Goal: Information Seeking & Learning: Check status

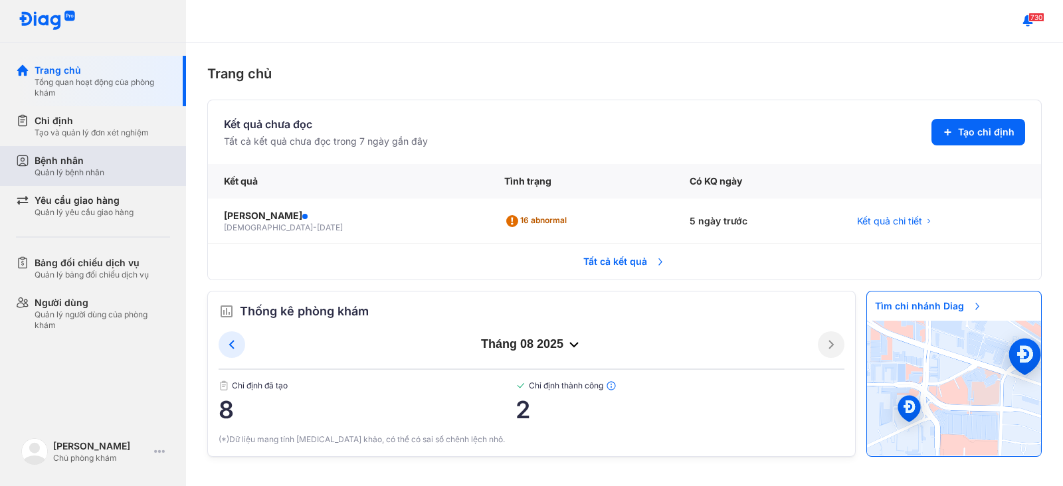
click at [70, 161] on div "Bệnh nhân" at bounding box center [70, 160] width 70 height 13
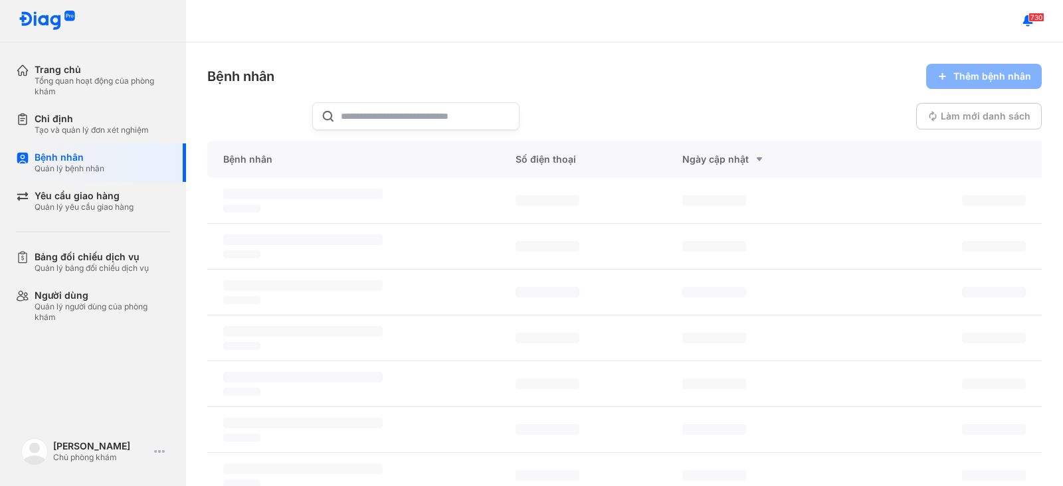
click at [418, 118] on input "text" at bounding box center [426, 116] width 170 height 27
type input "*****"
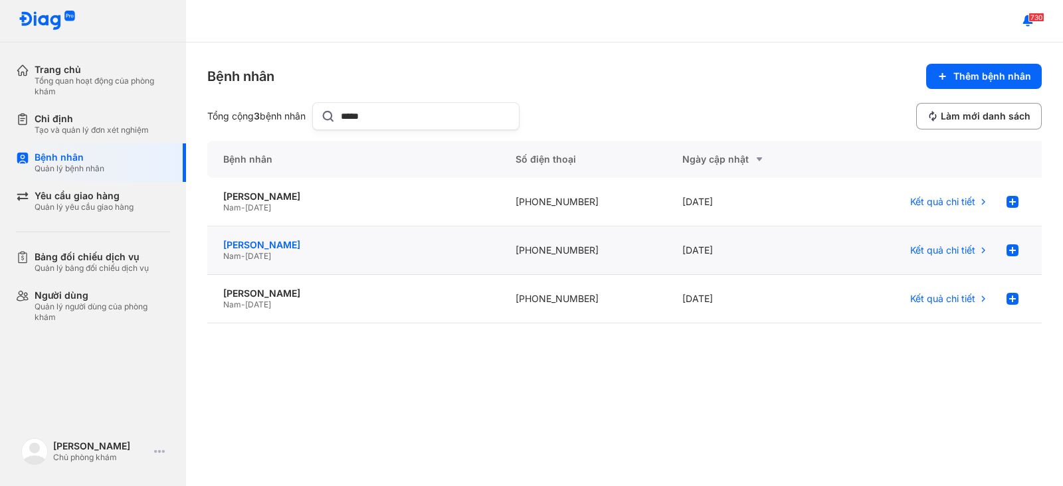
click at [240, 243] on div "[PERSON_NAME]" at bounding box center [353, 245] width 260 height 12
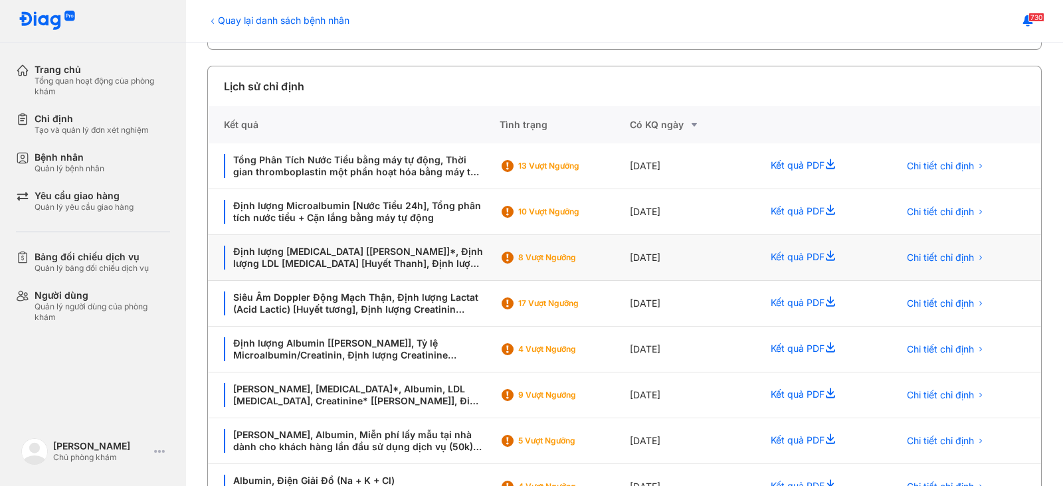
scroll to position [339, 0]
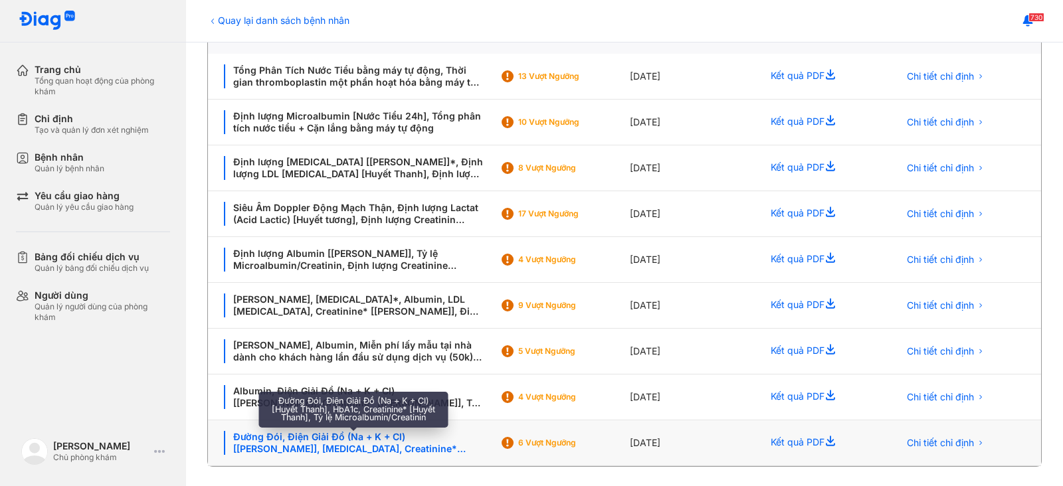
click at [332, 437] on div "Đường Đói, Điện Giải Đồ (Na + K + Cl) [Huyết Thanh], HbA1c, Creatinine* [Huyết …" at bounding box center [354, 443] width 260 height 24
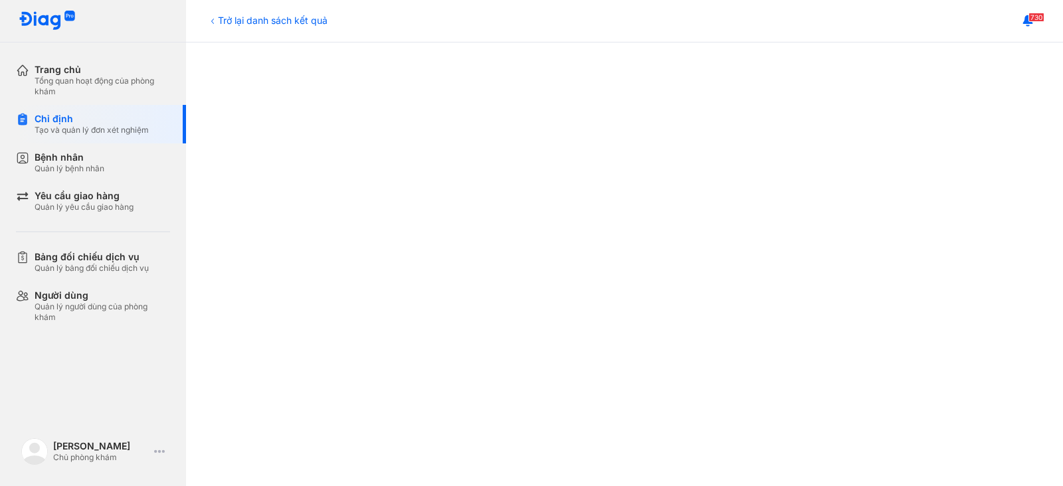
scroll to position [422, 0]
click at [239, 19] on div "Trở lại danh sách kết quả" at bounding box center [267, 20] width 120 height 14
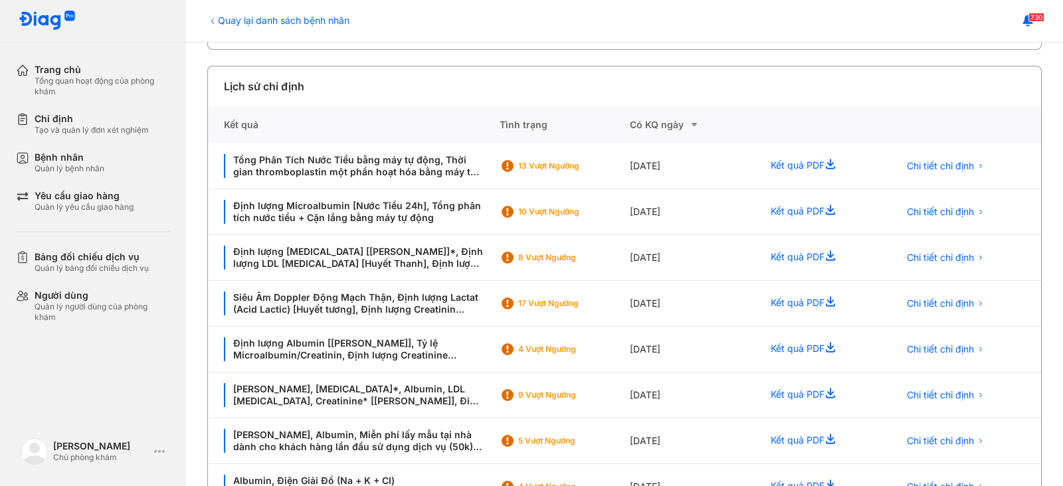
scroll to position [339, 0]
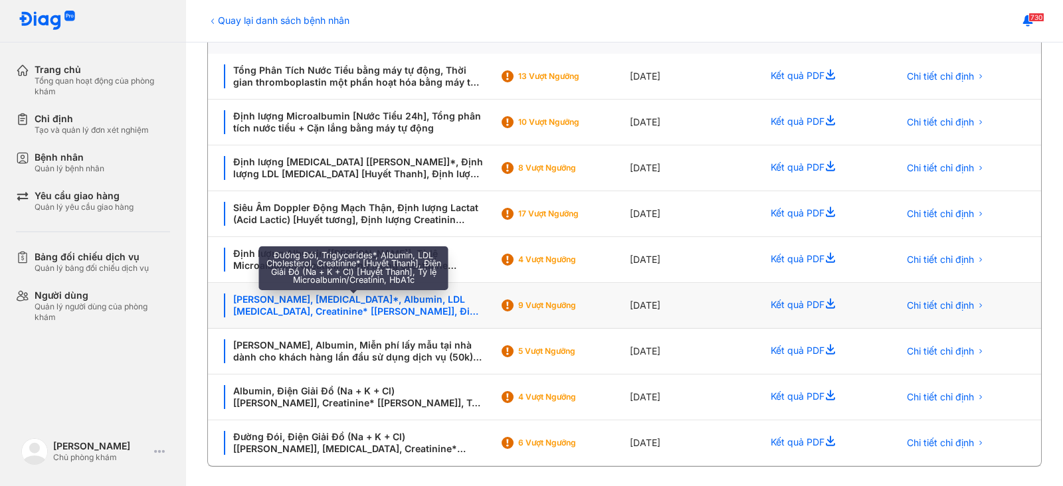
click at [258, 310] on div "[PERSON_NAME], [MEDICAL_DATA]*, Albumin, LDL [MEDICAL_DATA], Creatinine* [[PERS…" at bounding box center [354, 306] width 260 height 24
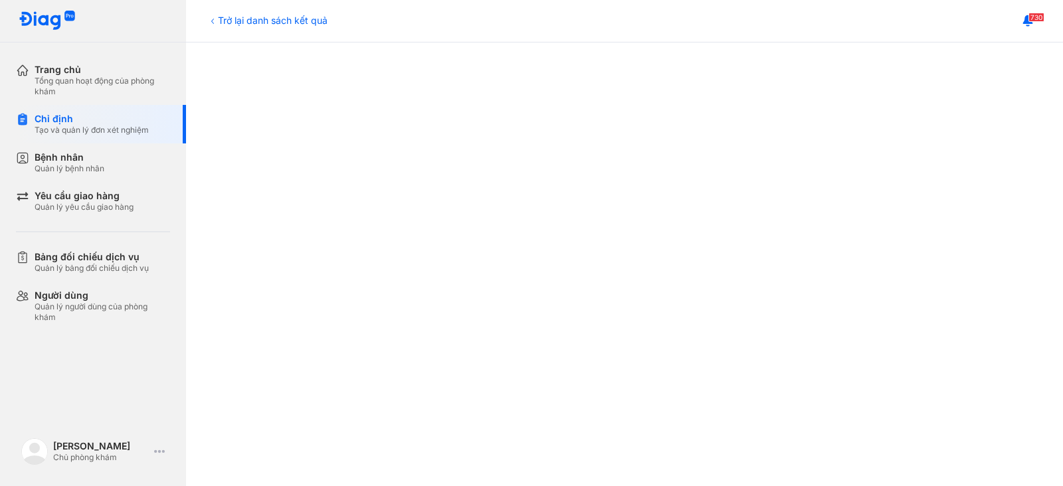
scroll to position [339, 0]
click at [237, 15] on div "Trở lại danh sách kết quả" at bounding box center [267, 20] width 120 height 14
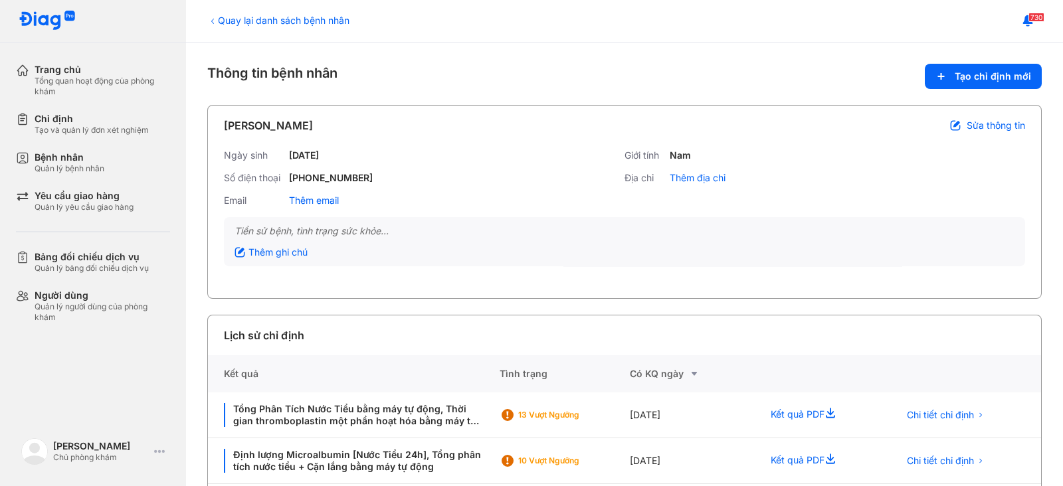
scroll to position [339, 0]
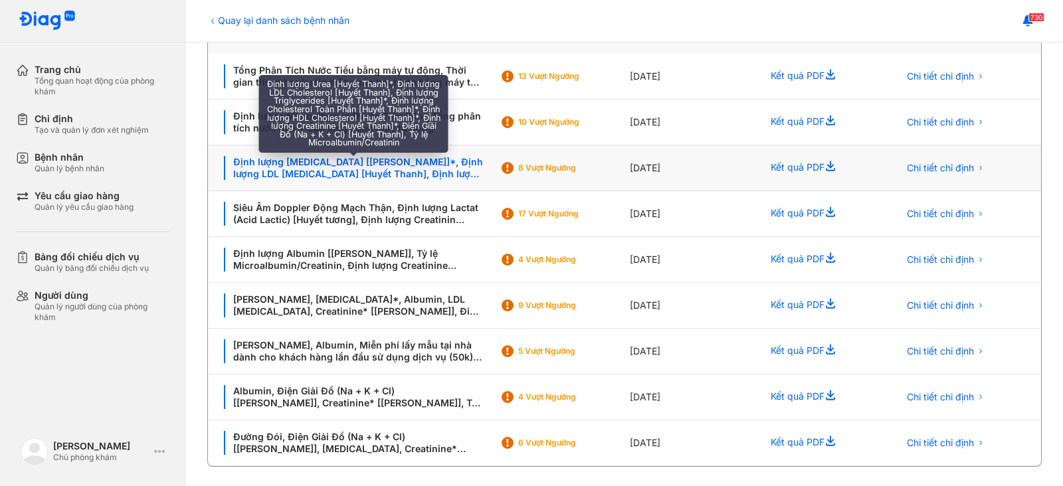
click at [284, 164] on div "Định lượng Urea [Huyết Thanh]*, Định lượng LDL Cholesterol [Huyết Thanh], Định …" at bounding box center [354, 168] width 260 height 24
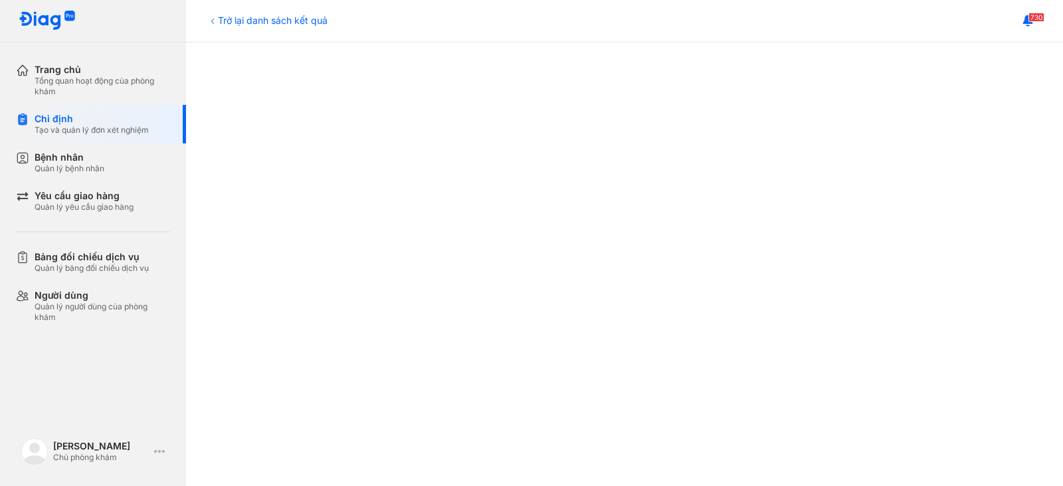
scroll to position [498, 0]
click at [252, 18] on div "Trở lại danh sách kết quả" at bounding box center [267, 20] width 120 height 14
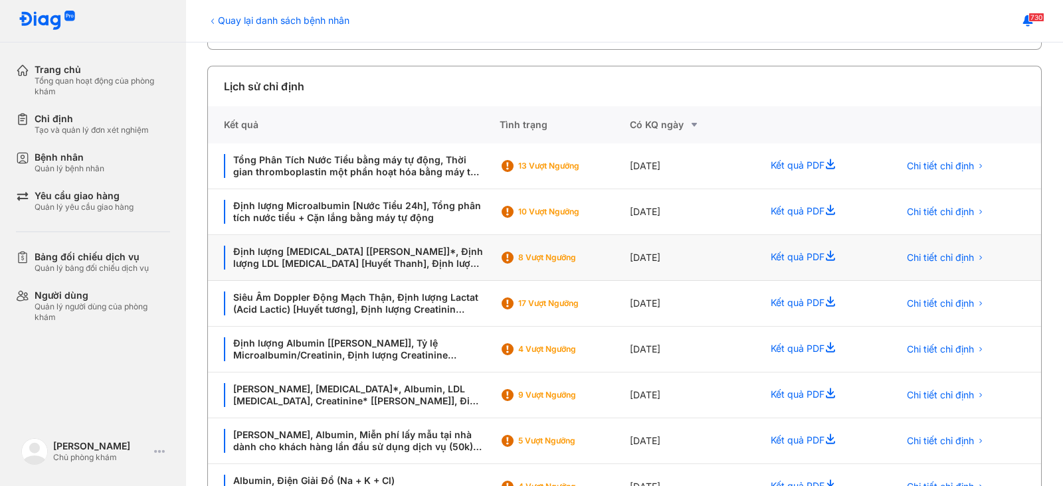
scroll to position [339, 0]
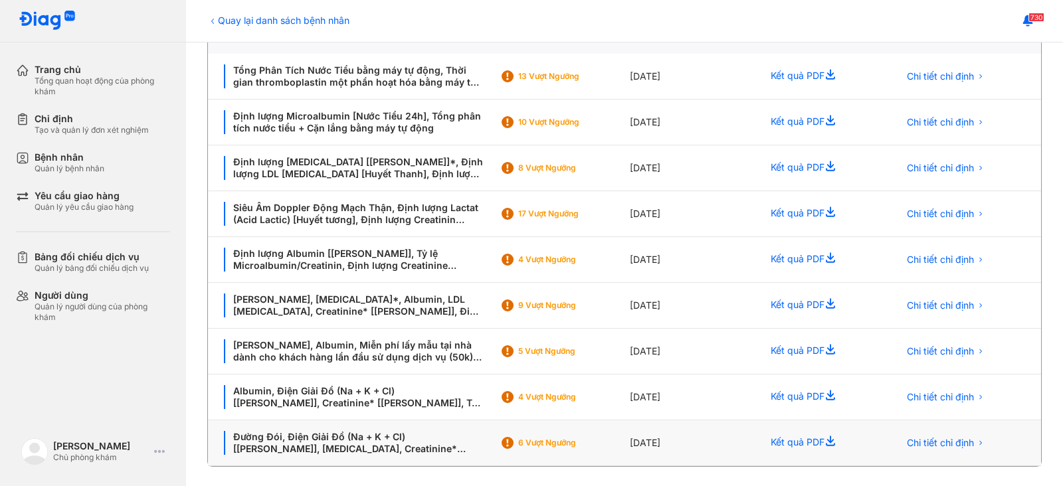
click at [544, 438] on div "6 Vượt ngưỡng" at bounding box center [571, 443] width 106 height 11
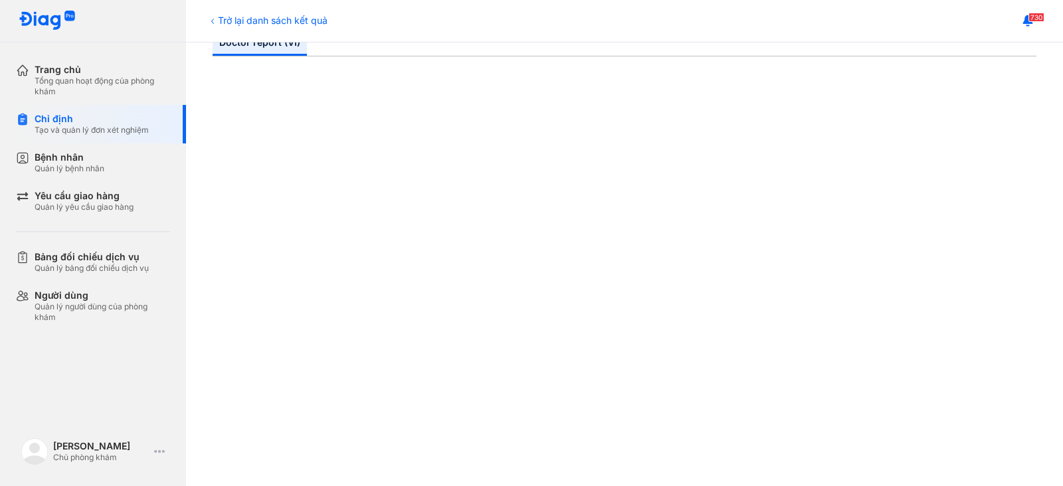
scroll to position [331, 0]
click at [271, 21] on div "Trở lại danh sách kết quả" at bounding box center [267, 20] width 120 height 14
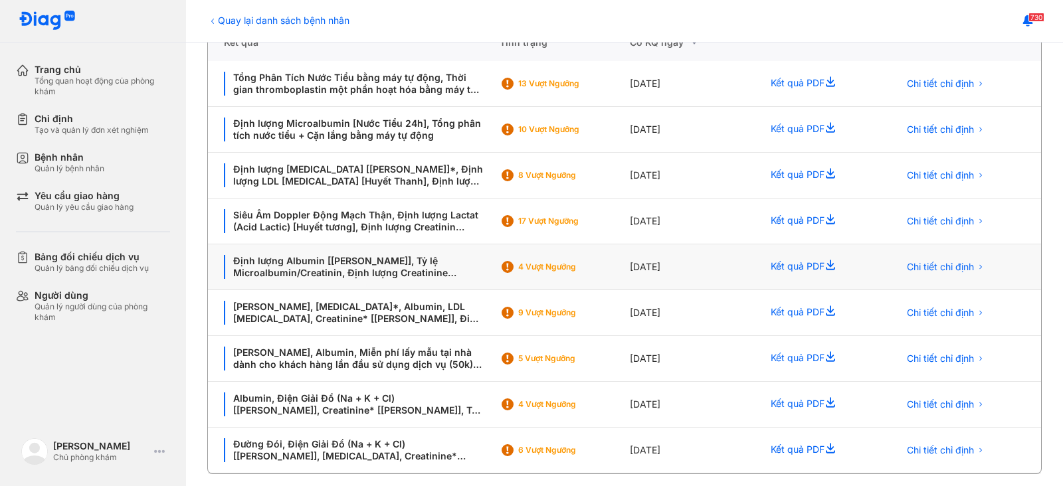
scroll to position [339, 0]
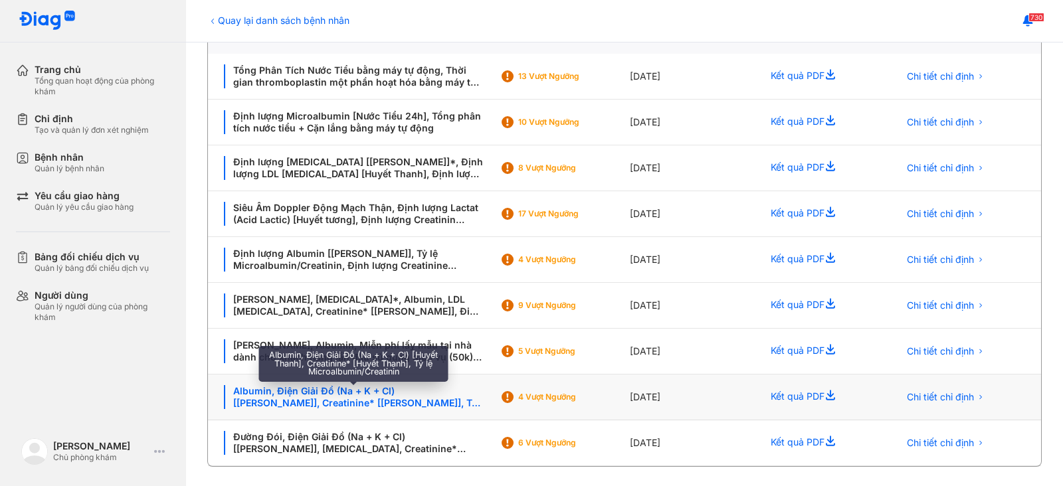
click at [319, 394] on div "Albumin, Điện Giải Đồ (Na + K + Cl) [[PERSON_NAME]], Creatinine* [[PERSON_NAME]…" at bounding box center [354, 397] width 260 height 24
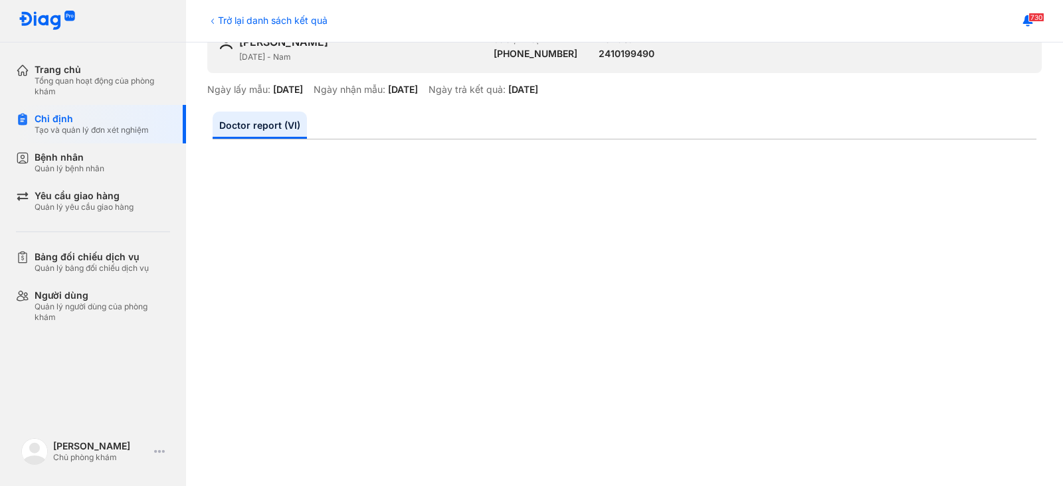
scroll to position [165, 0]
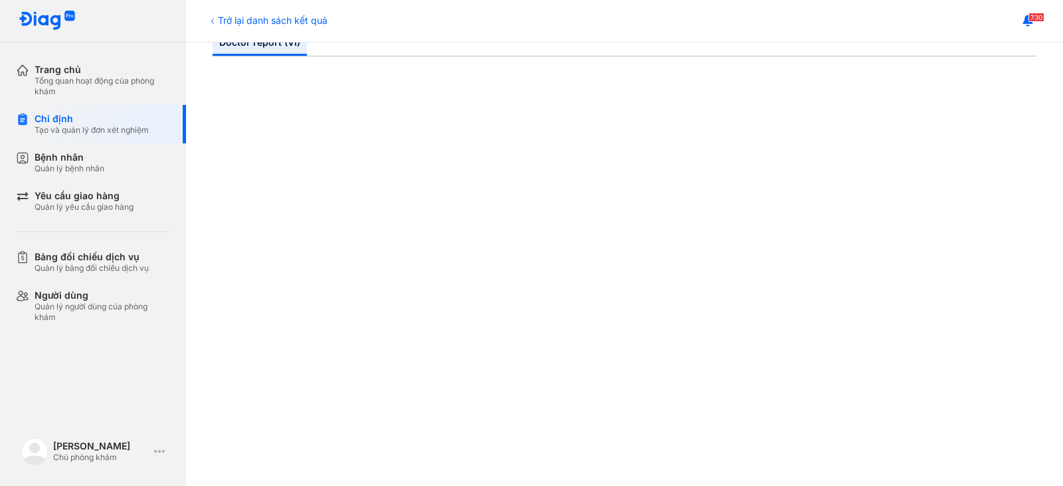
click at [254, 16] on div "Trở lại danh sách kết quả" at bounding box center [267, 20] width 120 height 14
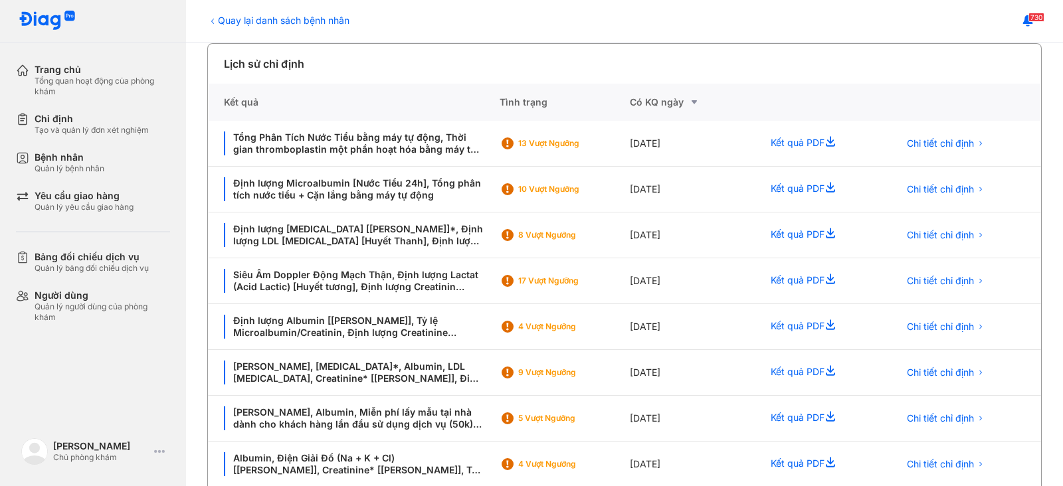
scroll to position [339, 0]
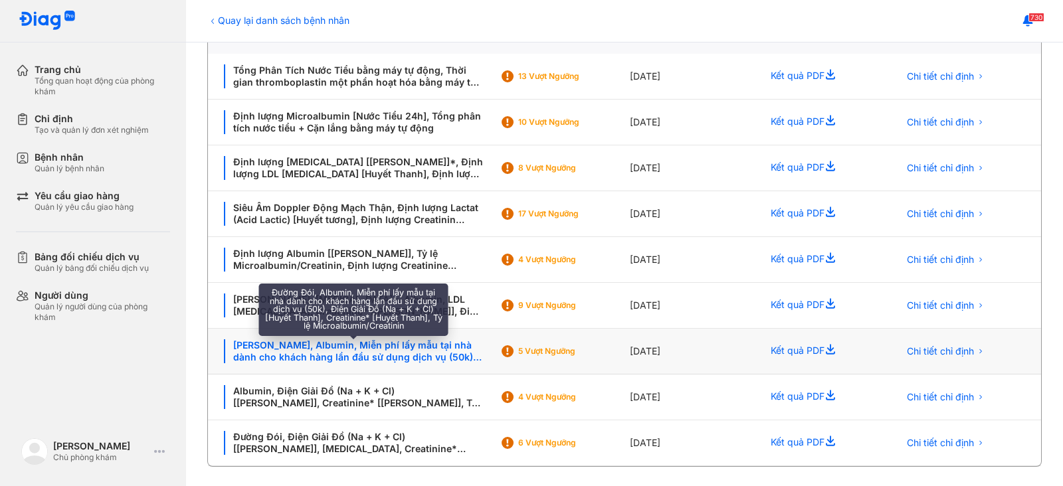
click at [328, 341] on div "[PERSON_NAME], Albumin, Miễn phí lấy mẫu tại nhà dành cho khách hàng lần đầu sử…" at bounding box center [354, 351] width 260 height 24
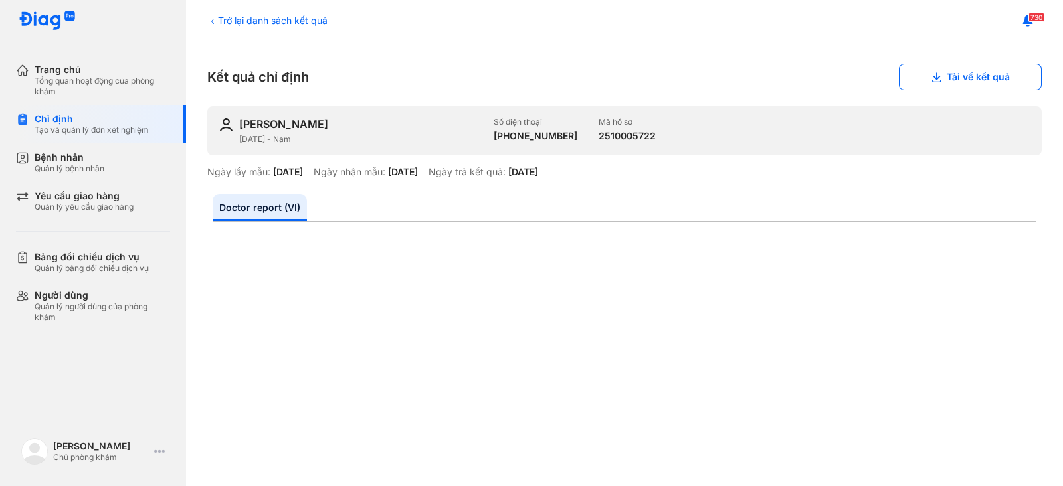
scroll to position [331, 0]
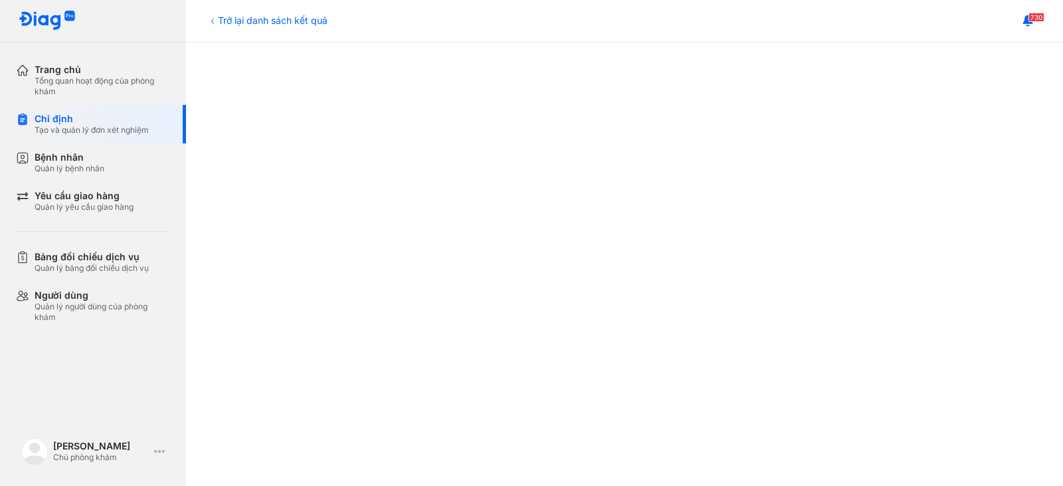
click at [276, 18] on div "Trở lại danh sách kết quả" at bounding box center [267, 20] width 120 height 14
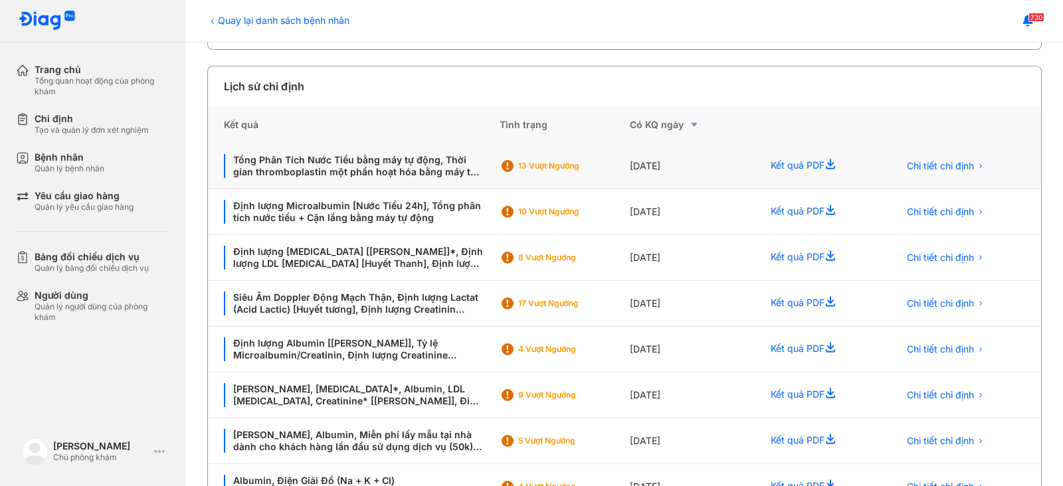
scroll to position [339, 0]
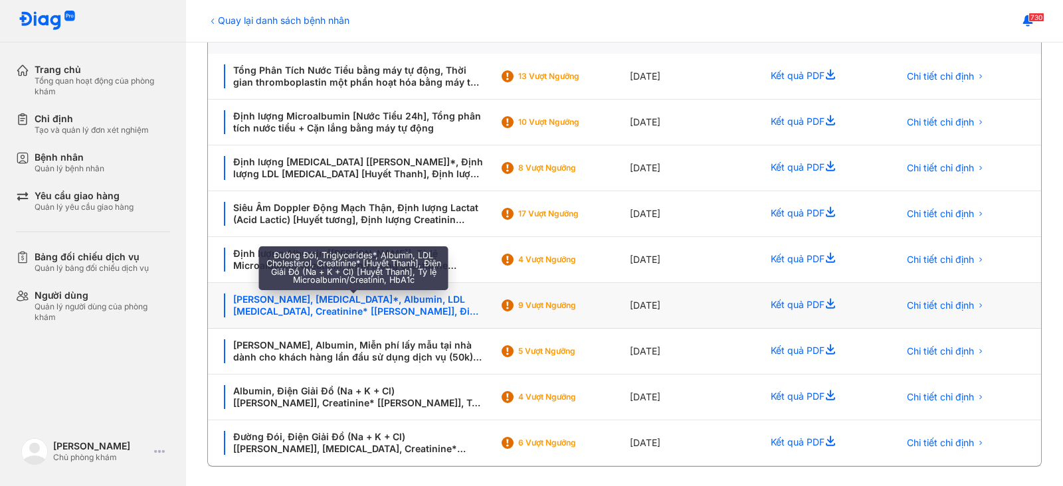
click at [382, 296] on div "[PERSON_NAME], [MEDICAL_DATA]*, Albumin, LDL [MEDICAL_DATA], Creatinine* [[PERS…" at bounding box center [354, 306] width 260 height 24
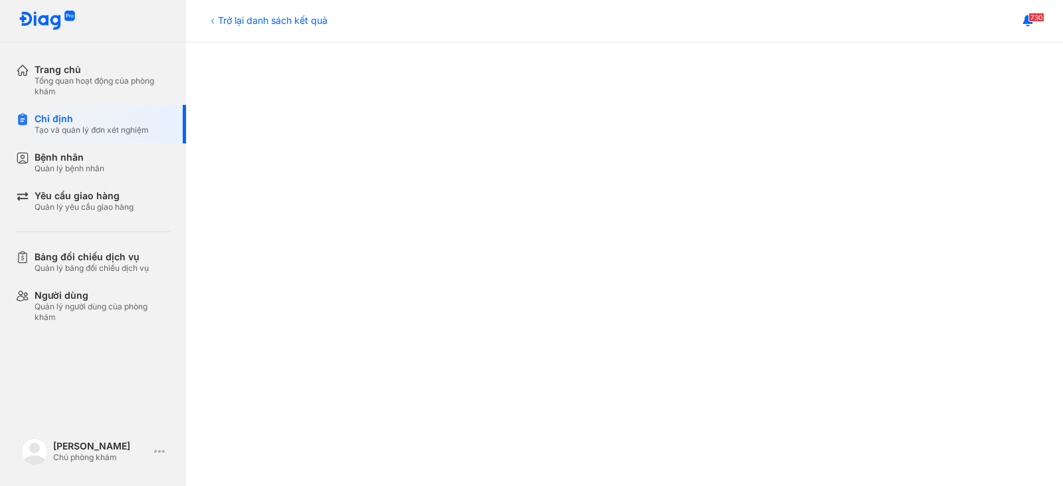
scroll to position [498, 0]
click at [303, 23] on div "Trở lại danh sách kết quả" at bounding box center [267, 20] width 120 height 14
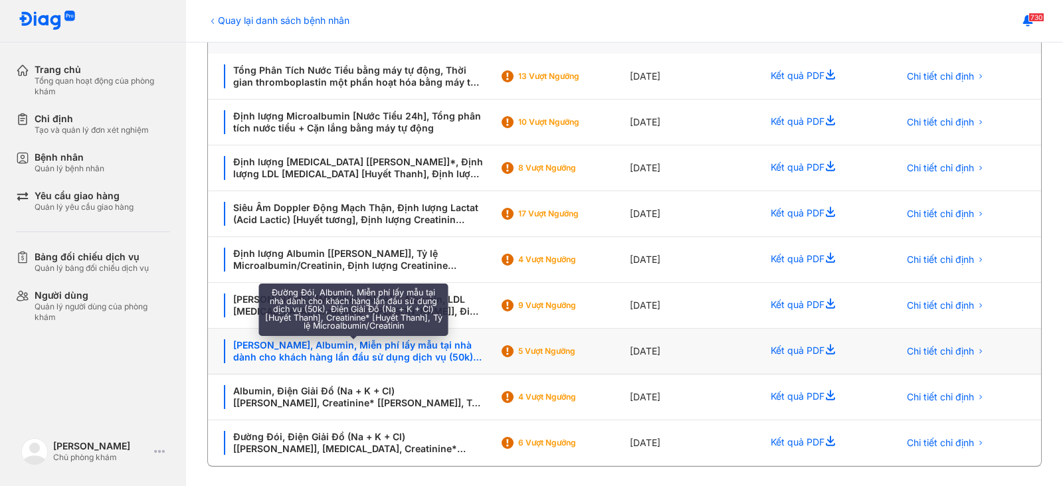
scroll to position [338, 0]
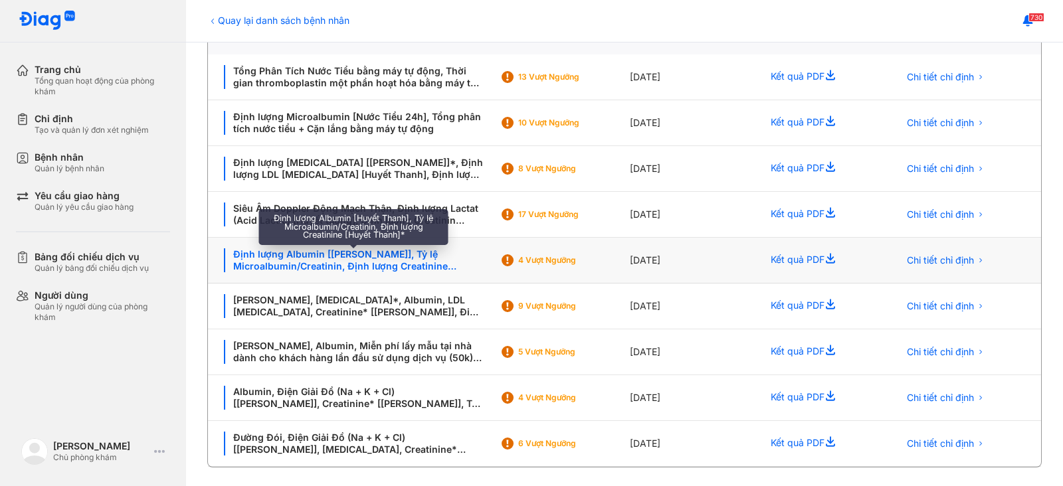
click at [391, 254] on div "Định lượng Albumin [[PERSON_NAME]], Tỷ lệ Microalbumin/Creatinin, Định lượng Cr…" at bounding box center [354, 260] width 260 height 24
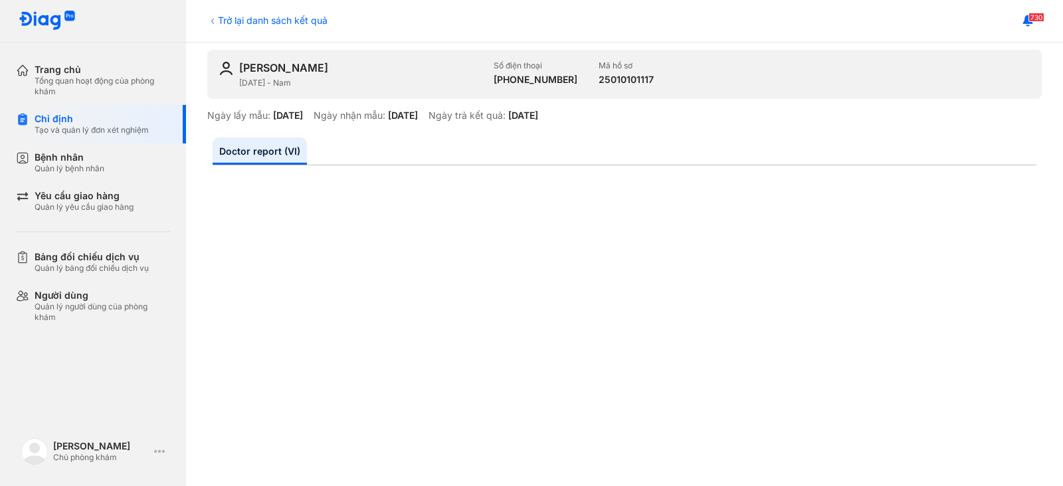
scroll to position [57, 0]
click at [228, 15] on div "Trở lại danh sách kết quả" at bounding box center [267, 20] width 120 height 14
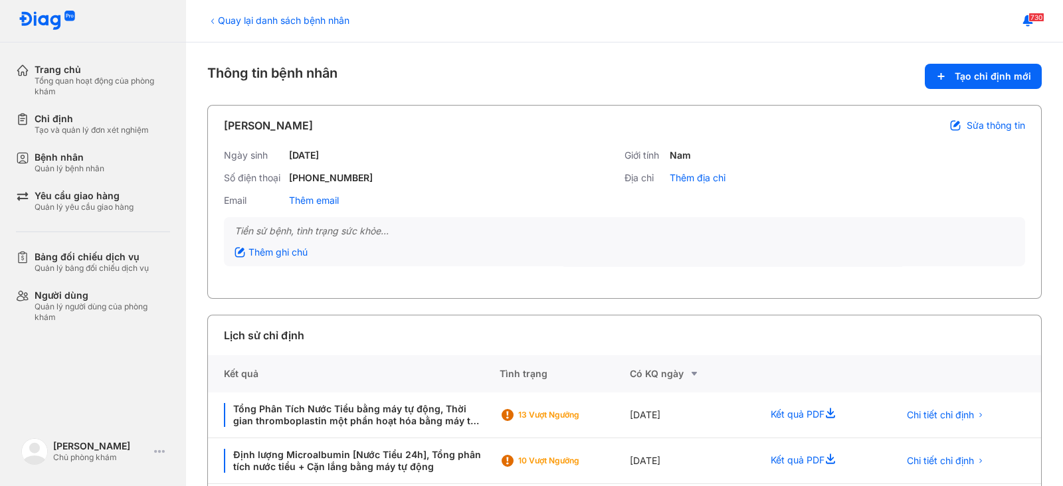
scroll to position [339, 0]
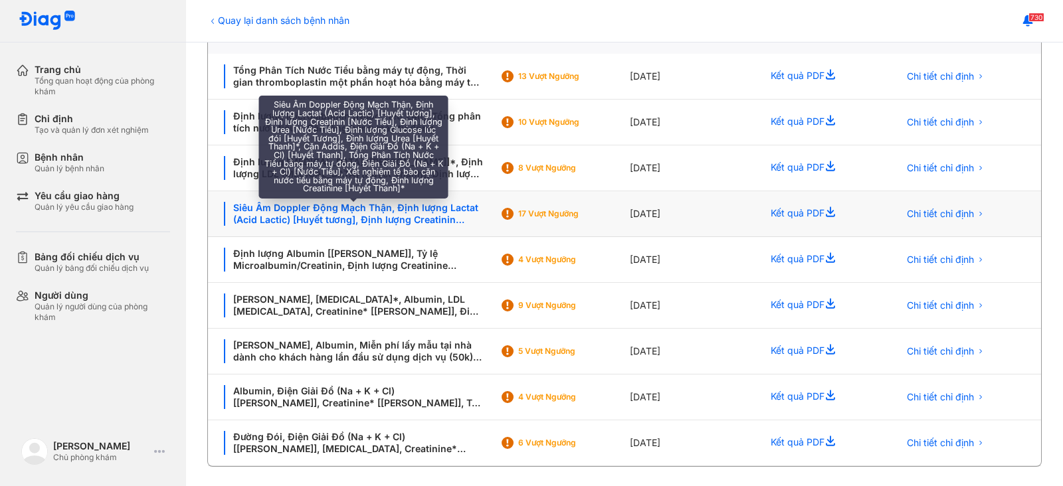
click at [377, 207] on div "Siêu Âm Doppler Động Mạch Thận, Định lượng Lactat (Acid Lactic) [Huyết tương], …" at bounding box center [354, 214] width 260 height 24
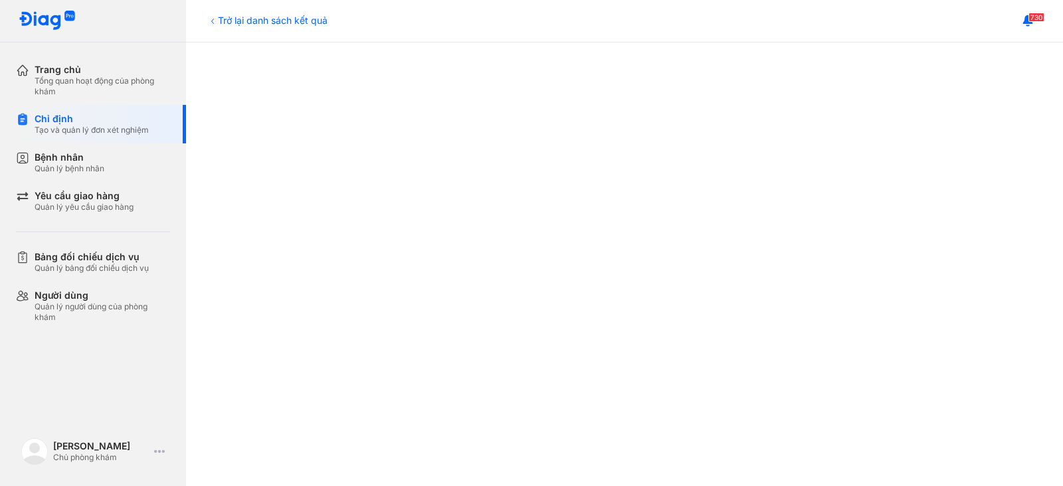
scroll to position [355, 0]
click at [262, 18] on div "Trở lại danh sách kết quả" at bounding box center [267, 20] width 120 height 14
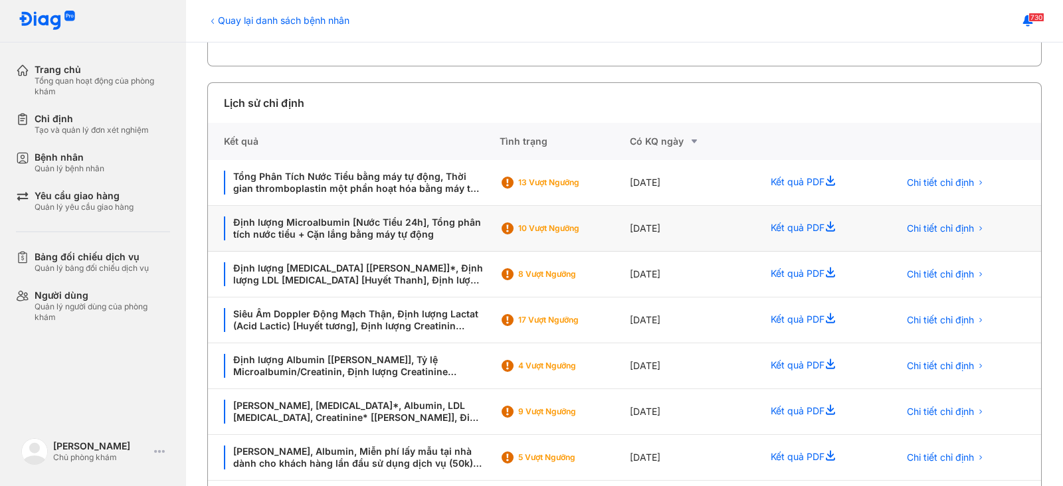
scroll to position [234, 0]
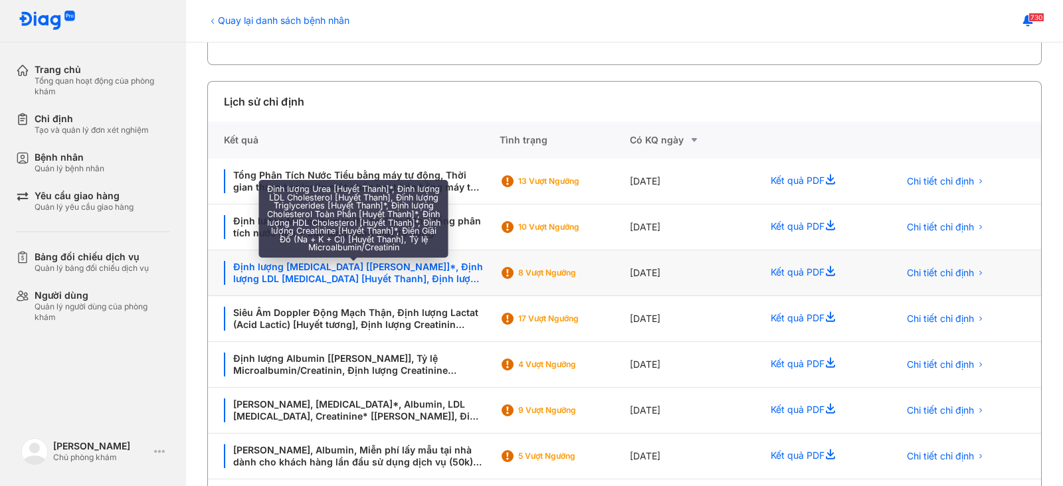
click at [373, 264] on div "Định lượng [MEDICAL_DATA] [[PERSON_NAME]]*, Định lượng LDL [MEDICAL_DATA] [Huyế…" at bounding box center [354, 273] width 260 height 24
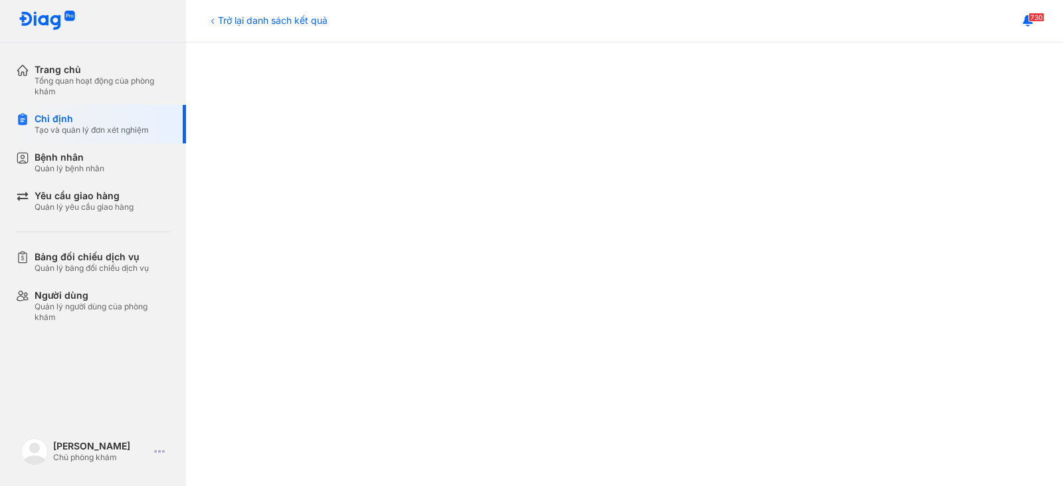
scroll to position [320, 0]
click at [266, 18] on div "Trở lại danh sách kết quả" at bounding box center [267, 20] width 120 height 14
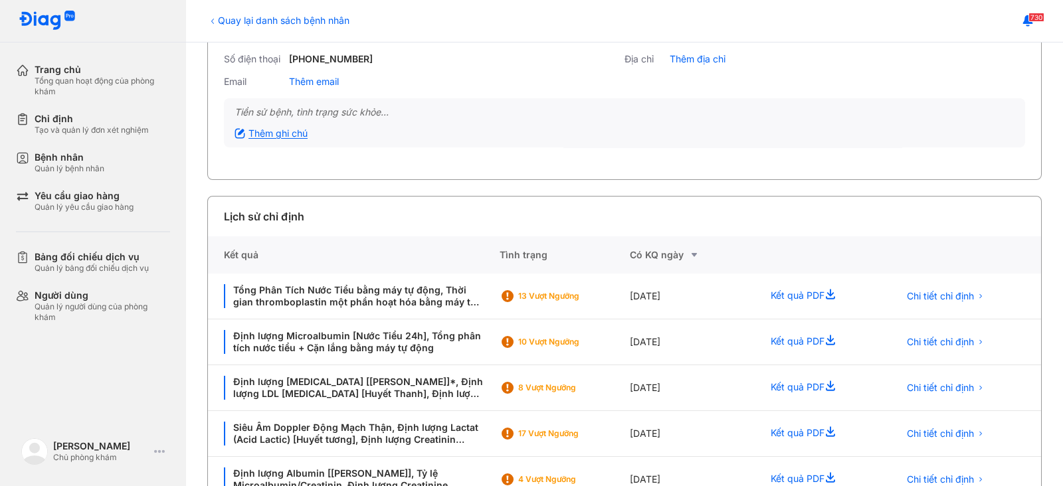
scroll to position [285, 0]
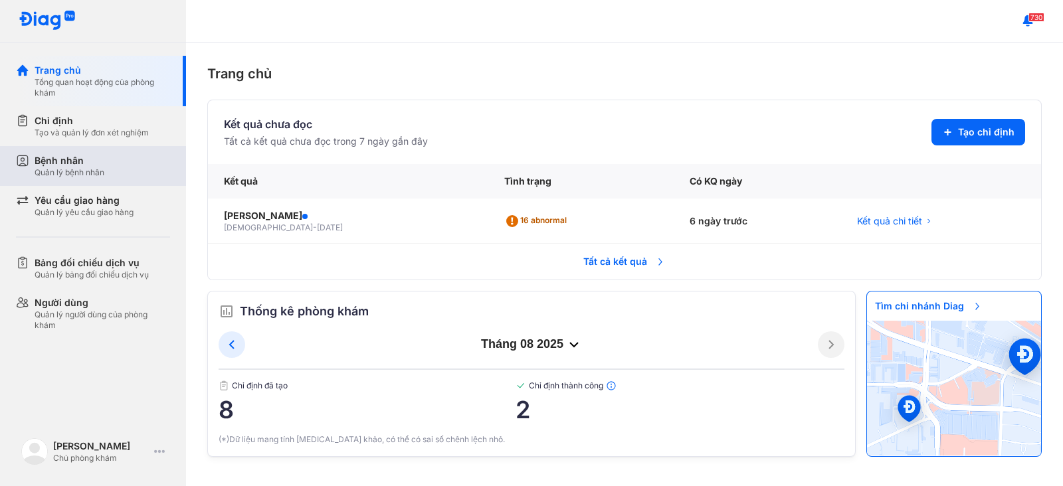
click at [78, 177] on div "Quản lý bệnh nhân" at bounding box center [70, 172] width 70 height 11
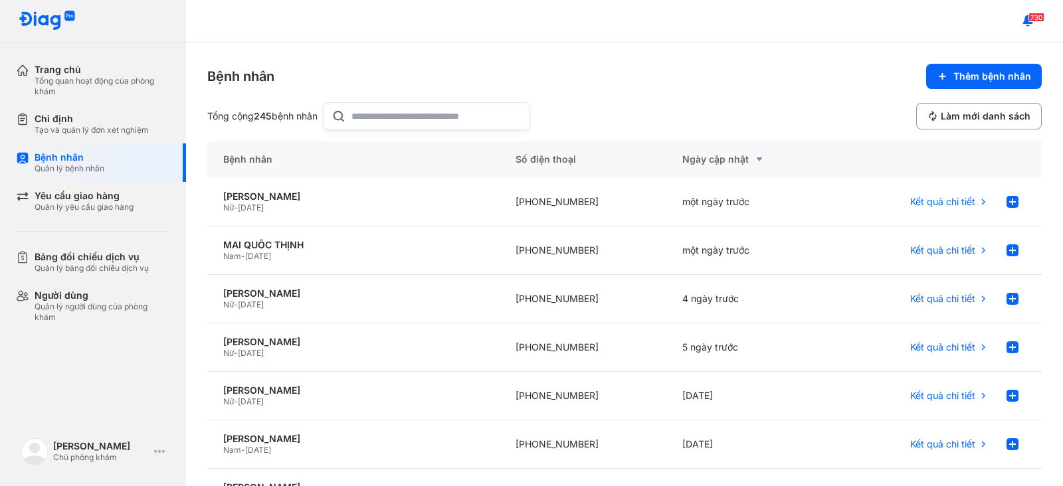
click at [371, 112] on input "text" at bounding box center [436, 116] width 170 height 27
type input "*****"
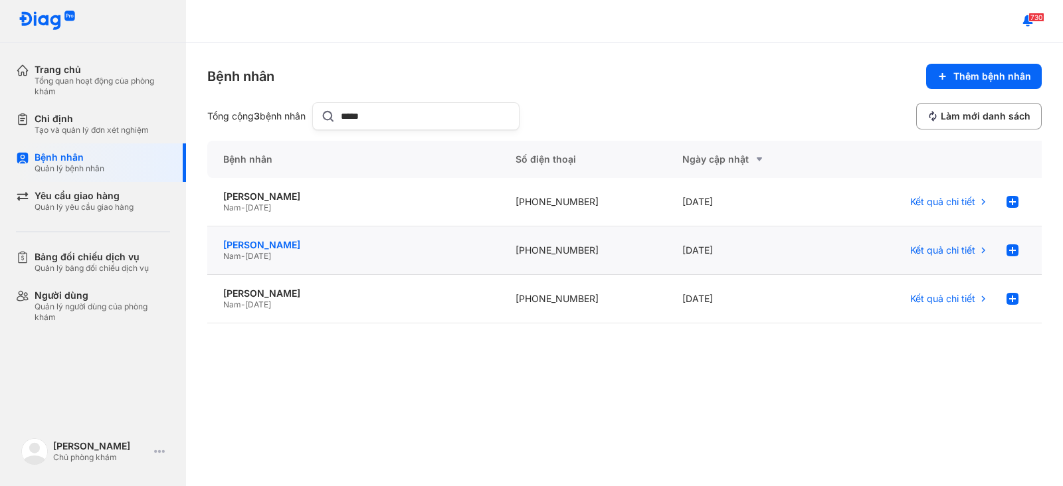
click at [251, 241] on div "[PERSON_NAME]" at bounding box center [353, 245] width 260 height 12
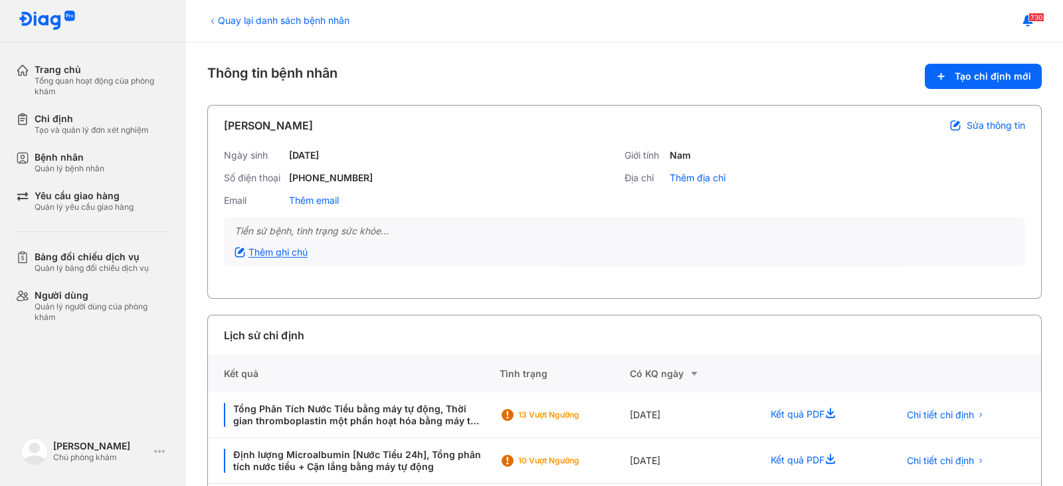
scroll to position [339, 0]
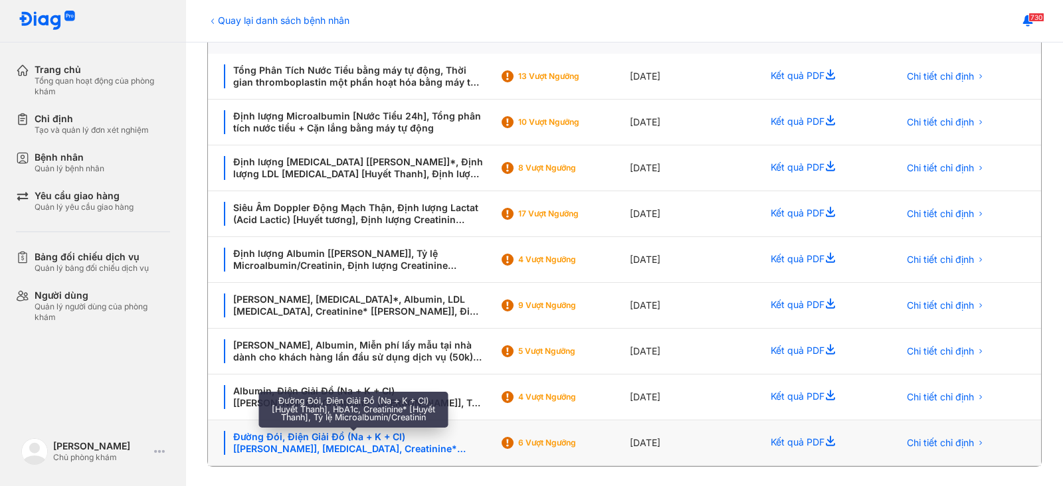
click at [339, 448] on div "Đường Đói, Điện Giải Đồ (Na + K + Cl) [Huyết Thanh], HbA1c, Creatinine* [Huyết …" at bounding box center [354, 443] width 260 height 24
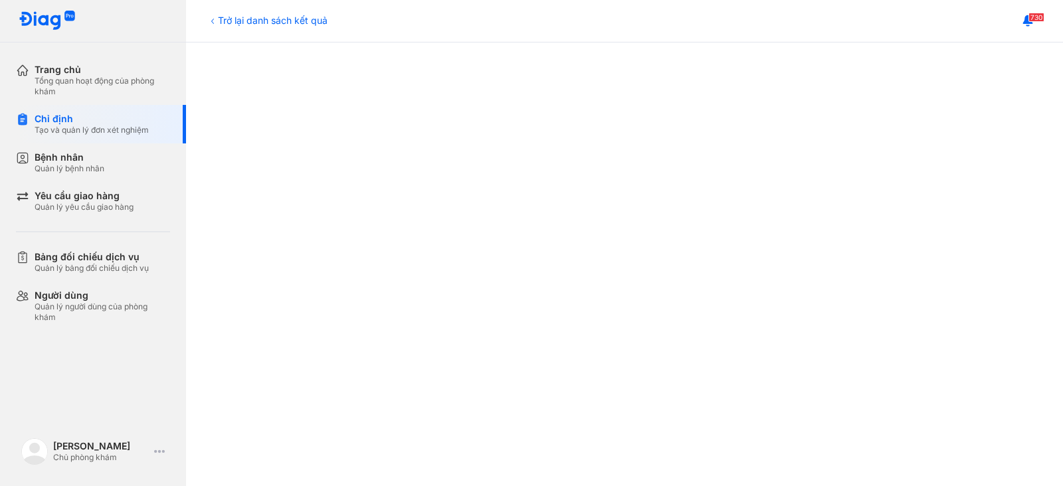
scroll to position [581, 0]
click at [260, 17] on div "Trở lại danh sách kết quả" at bounding box center [267, 20] width 120 height 14
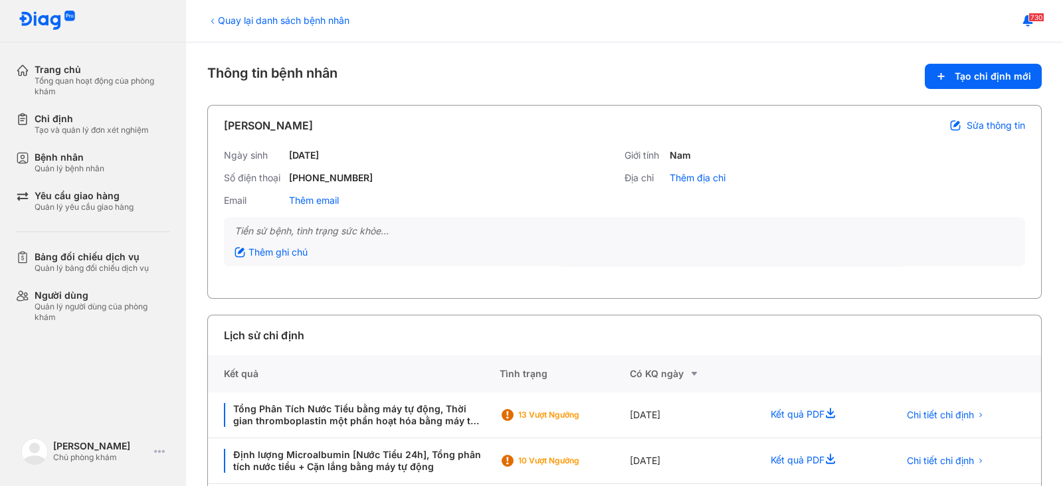
scroll to position [339, 0]
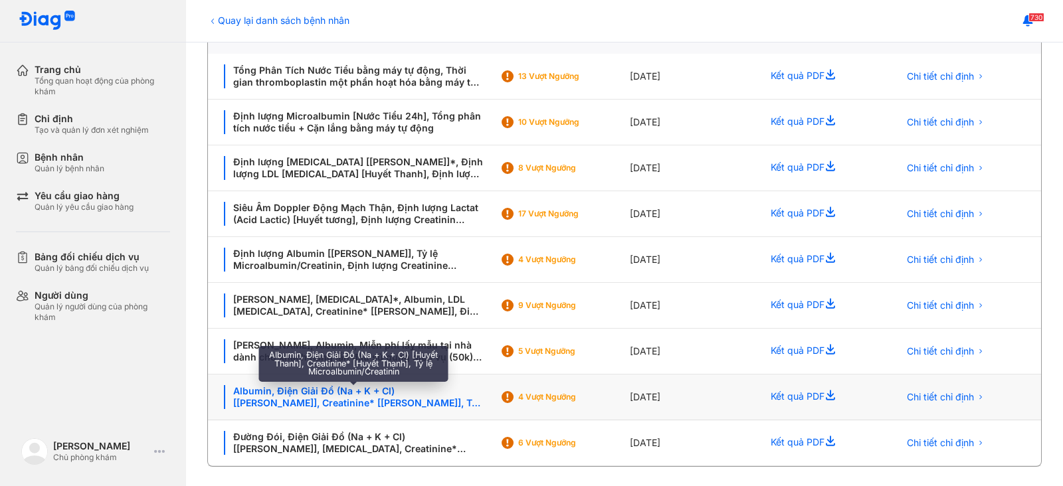
click at [335, 396] on div "Albumin, Điện Giải Đồ (Na + K + Cl) [[PERSON_NAME]], Creatinine* [[PERSON_NAME]…" at bounding box center [354, 397] width 260 height 24
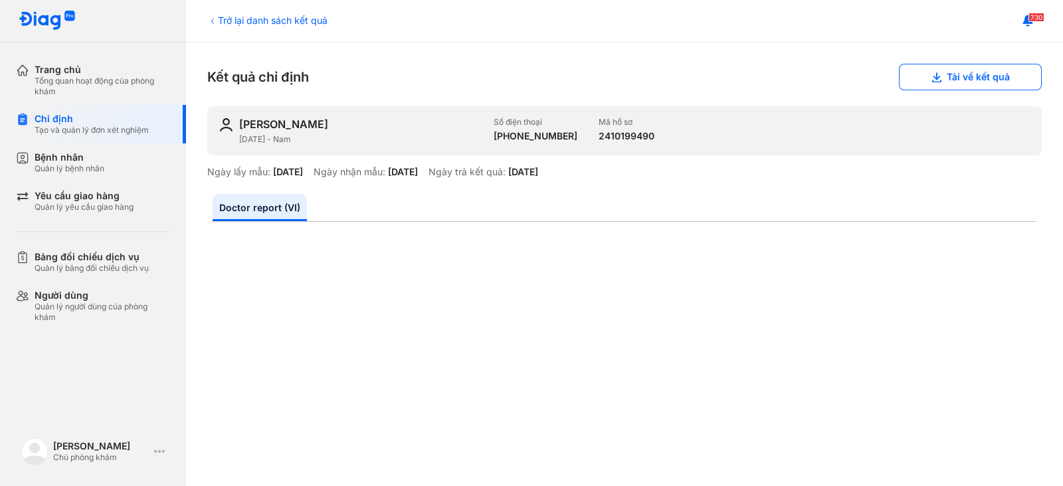
scroll to position [581, 0]
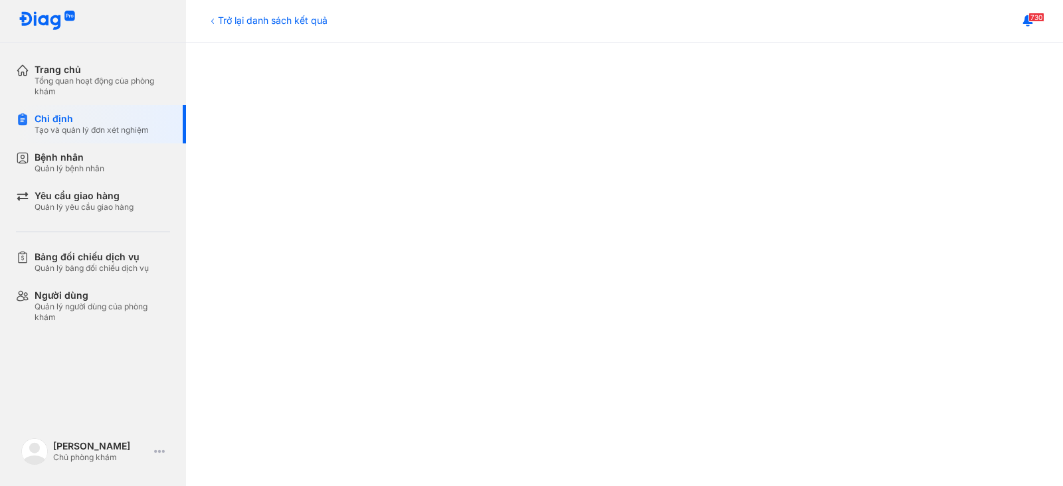
click at [282, 21] on div "Trở lại danh sách kết quả" at bounding box center [267, 20] width 120 height 14
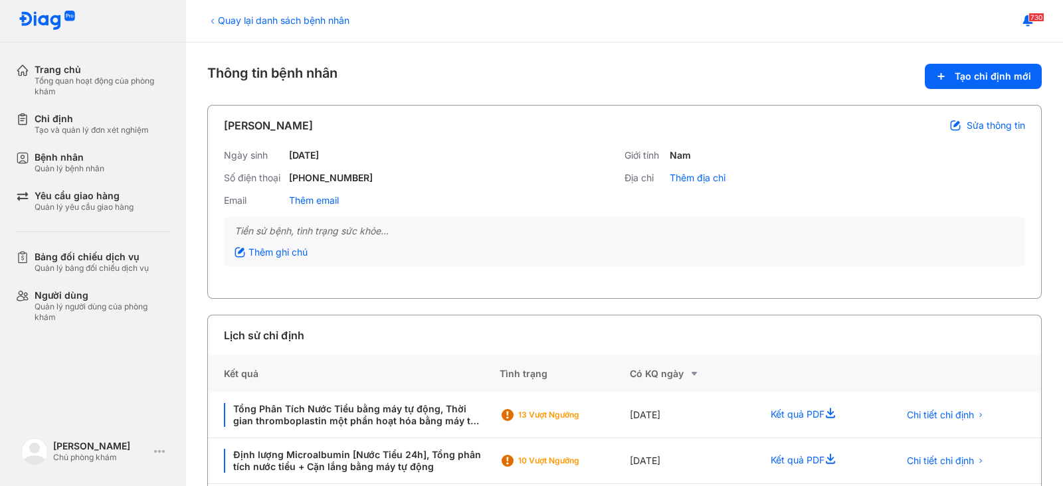
scroll to position [339, 0]
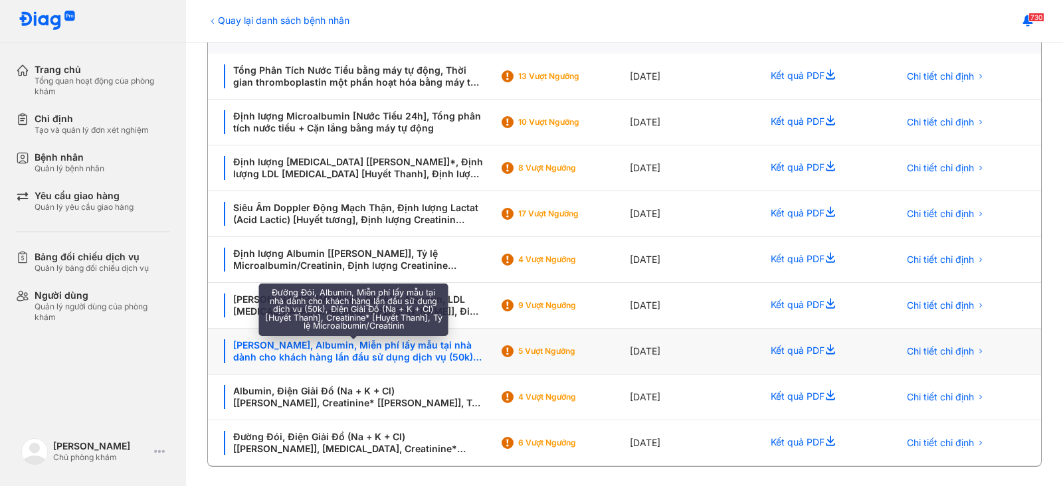
click at [375, 350] on div "[PERSON_NAME], Albumin, Miễn phí lấy mẫu tại nhà dành cho khách hàng lần đầu sử…" at bounding box center [354, 351] width 260 height 24
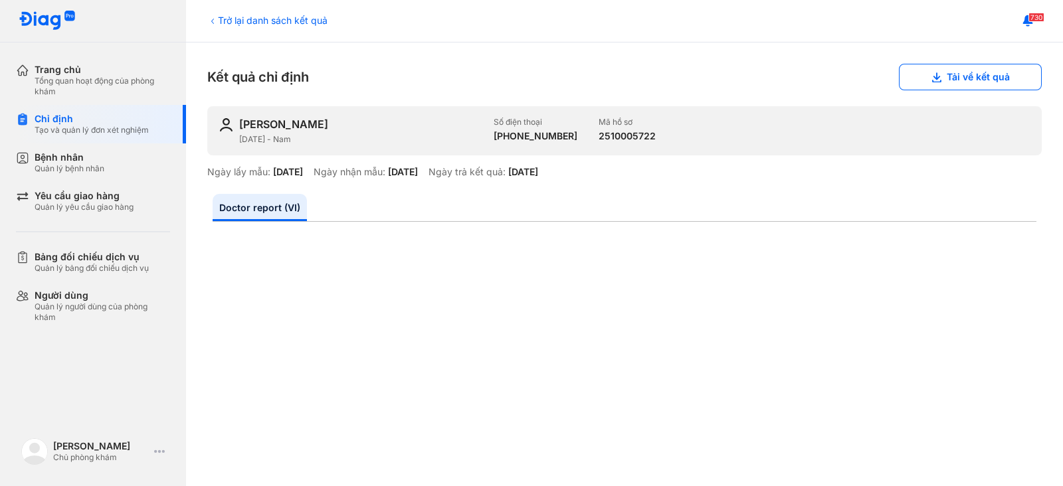
scroll to position [581, 0]
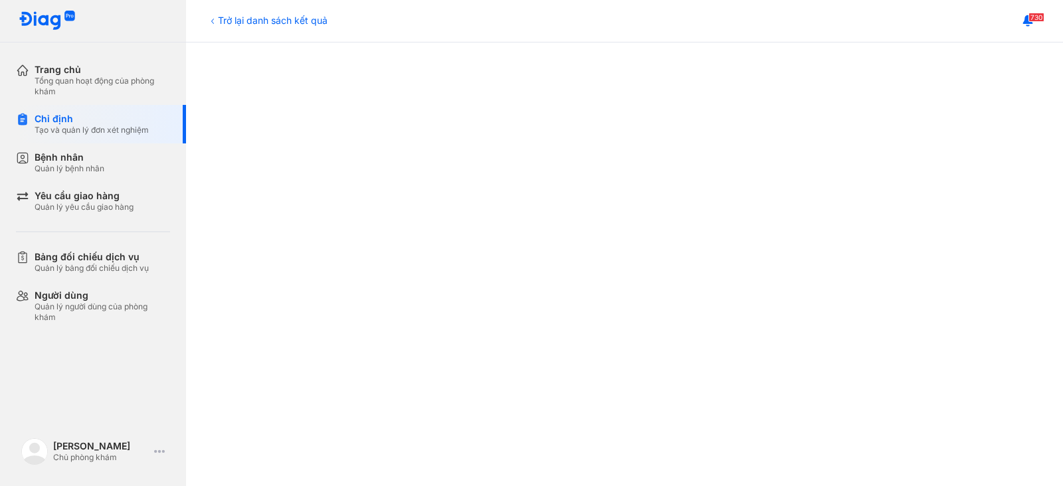
click at [292, 12] on div "730" at bounding box center [624, 21] width 877 height 43
click at [274, 15] on div "Trở lại danh sách kết quả" at bounding box center [267, 20] width 120 height 14
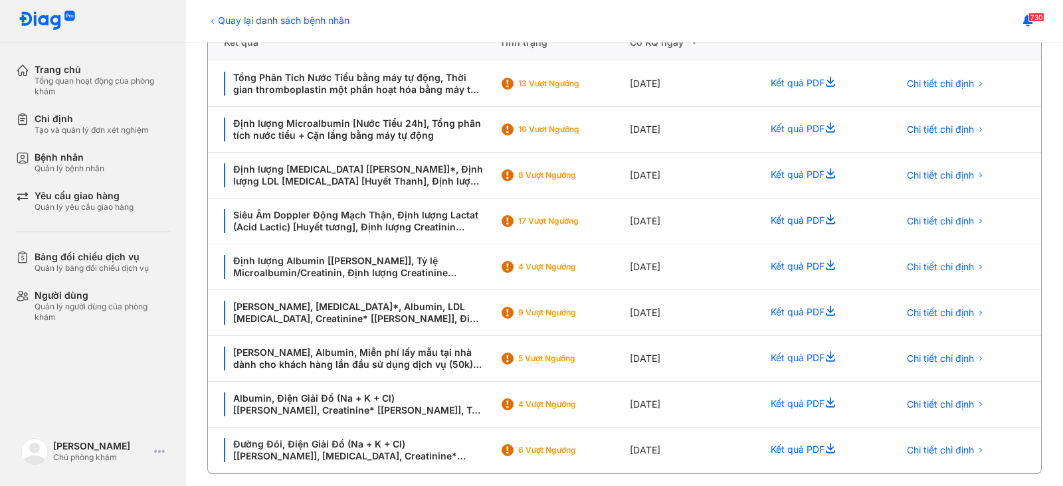
scroll to position [339, 0]
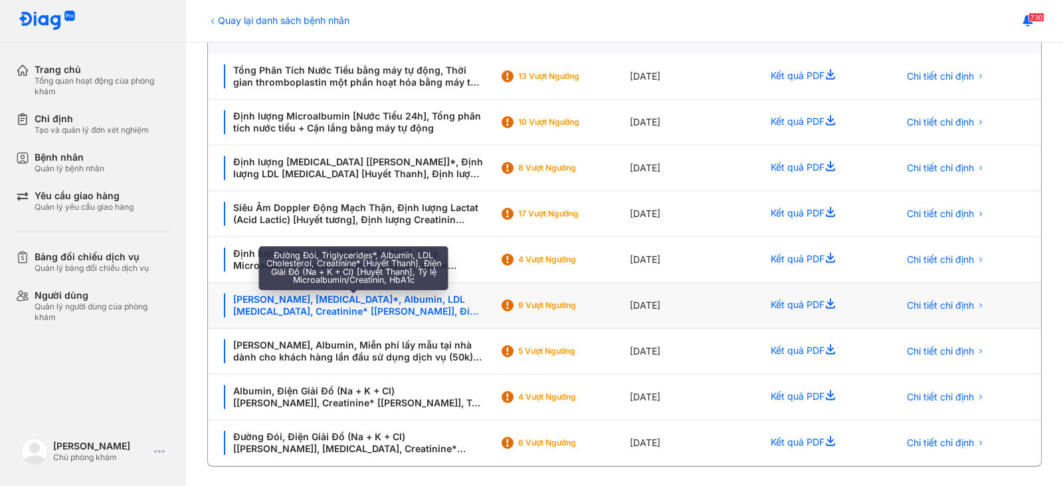
click at [385, 296] on div "Đường Đói, Triglycerides*, Albumin, LDL Cholesterol, Creatinine* [Huyết Thanh],…" at bounding box center [354, 306] width 260 height 24
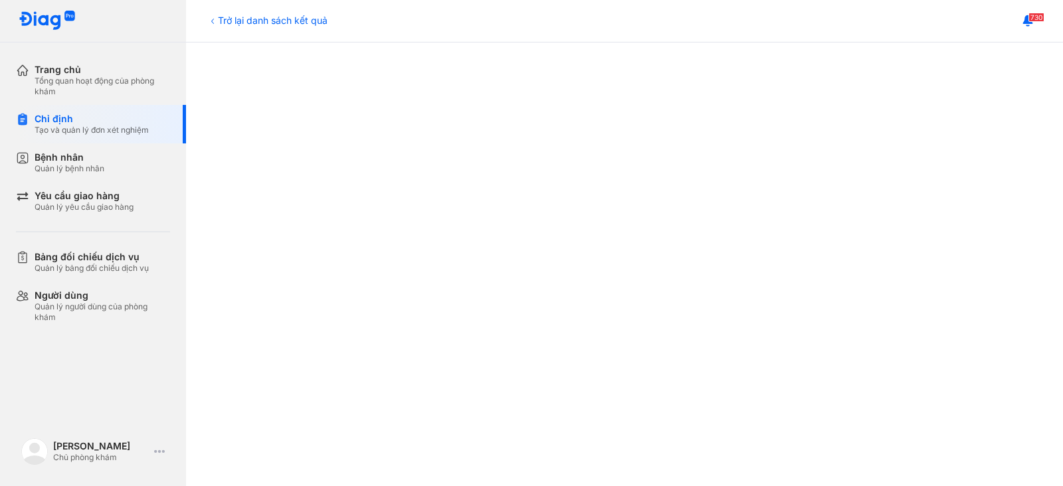
scroll to position [249, 0]
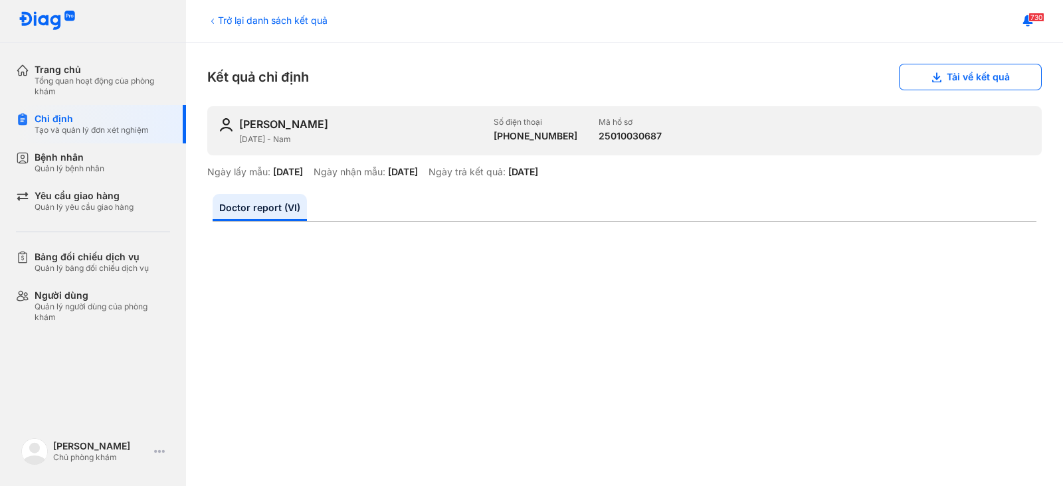
scroll to position [415, 0]
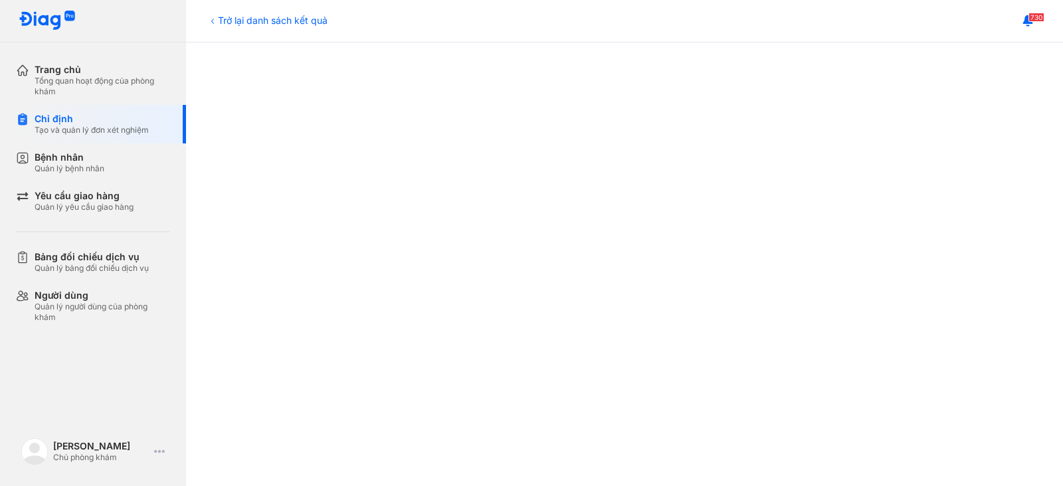
click at [223, 23] on div "Trở lại danh sách kết quả" at bounding box center [267, 20] width 120 height 14
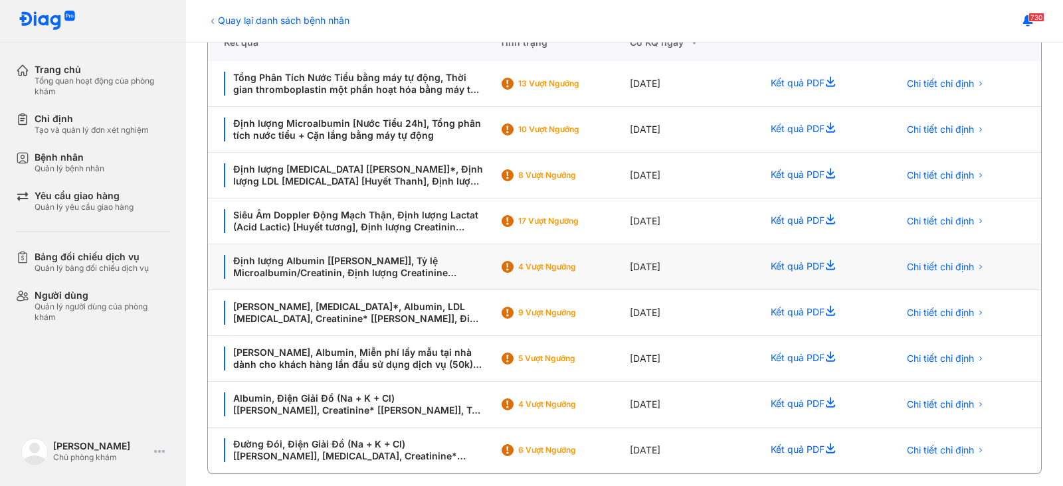
scroll to position [339, 0]
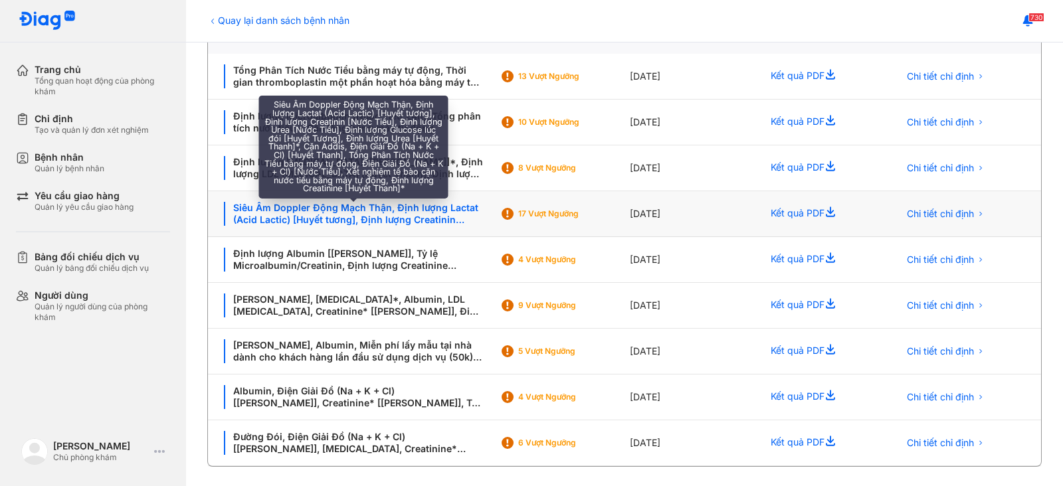
click at [337, 215] on div "Siêu Âm Doppler Động Mạch Thận, Định lượng Lactat (Acid Lactic) [Huyết tương], …" at bounding box center [354, 214] width 260 height 24
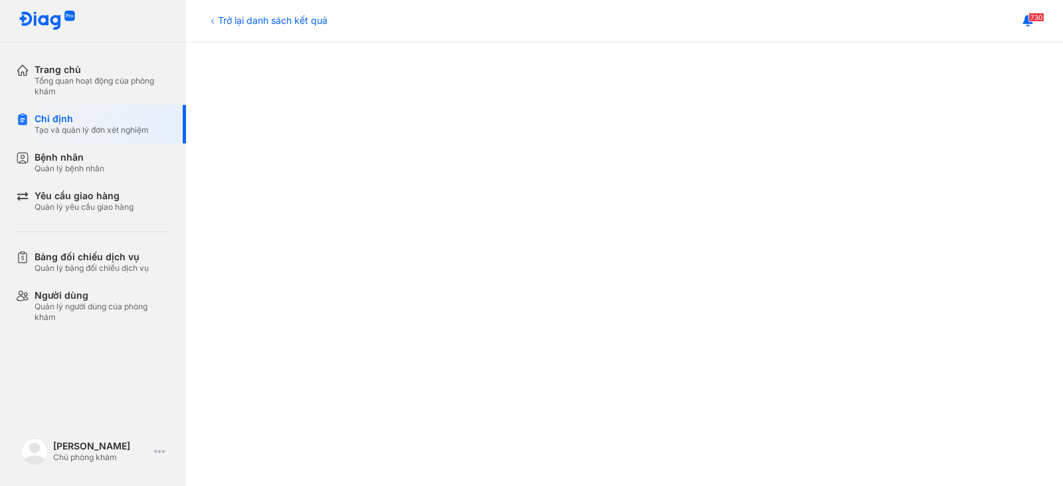
scroll to position [498, 0]
click at [252, 19] on div "Trở lại danh sách kết quả" at bounding box center [267, 20] width 120 height 14
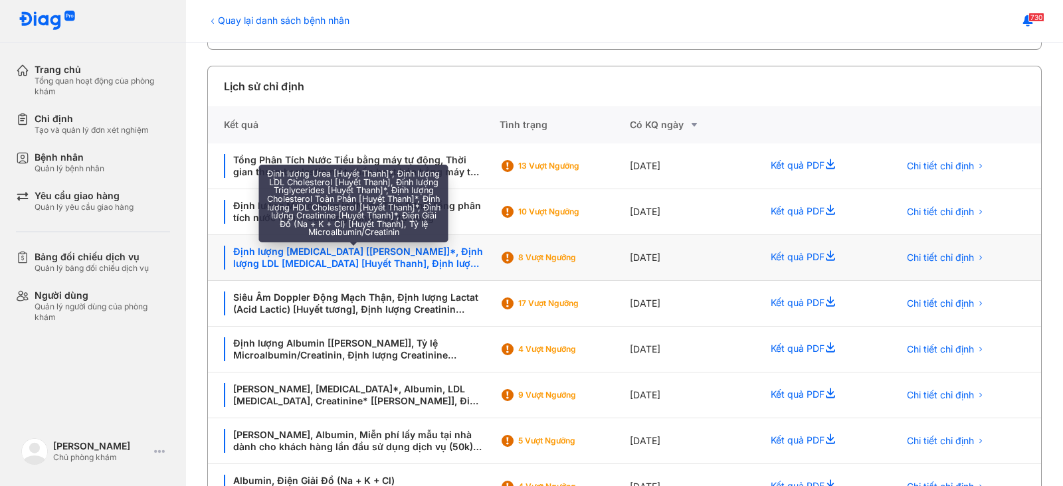
scroll to position [331, 0]
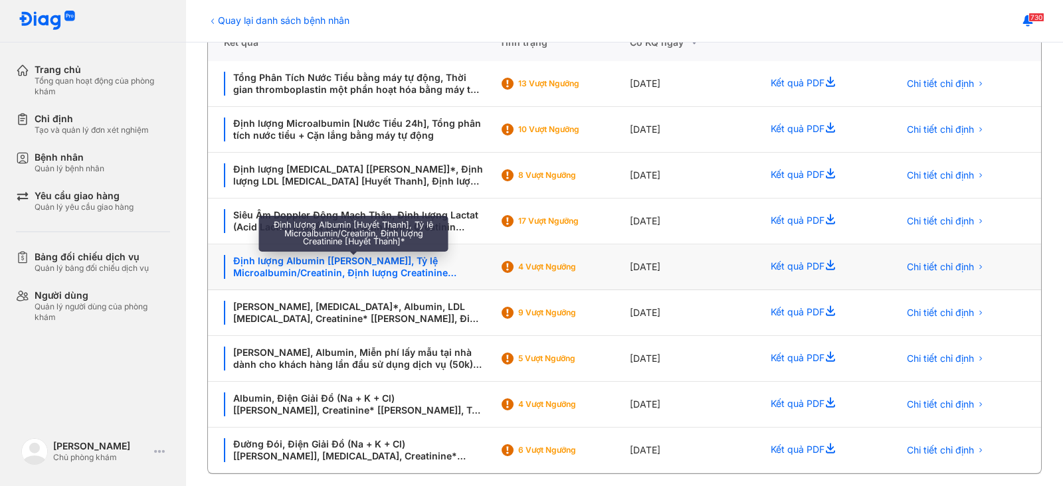
click at [329, 267] on div "Định lượng Albumin [Huyết Thanh], Tỷ lệ Microalbumin/Creatinin, Định lượng Crea…" at bounding box center [354, 267] width 260 height 24
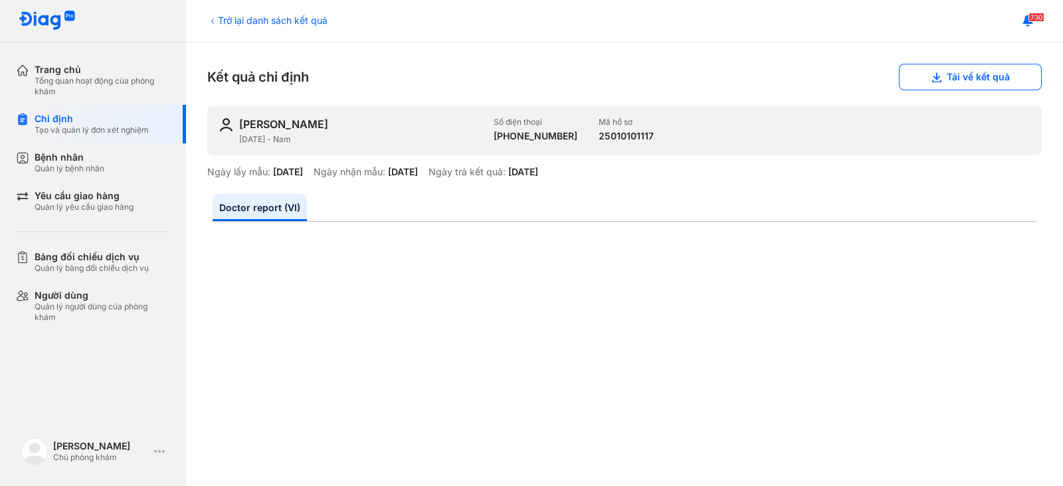
scroll to position [415, 0]
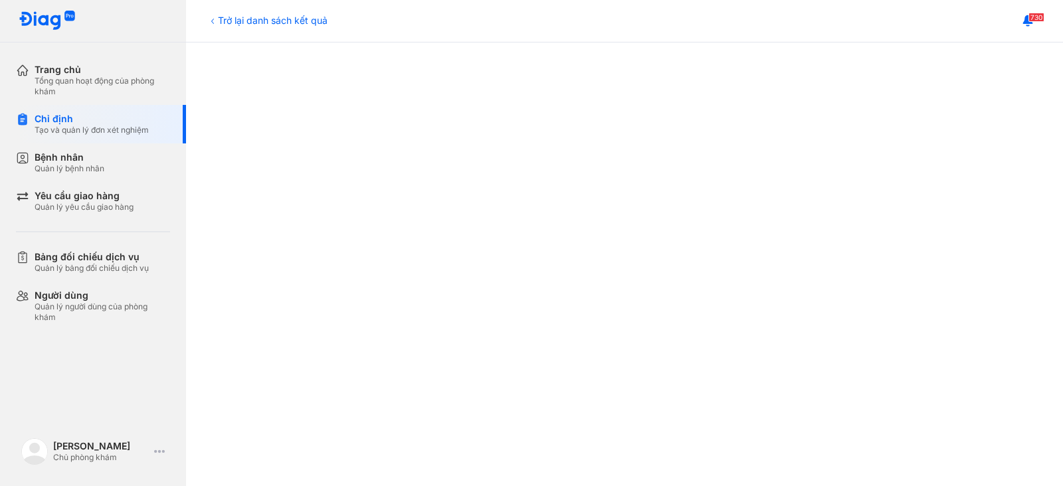
click at [262, 25] on div "Trở lại danh sách kết quả" at bounding box center [267, 20] width 120 height 14
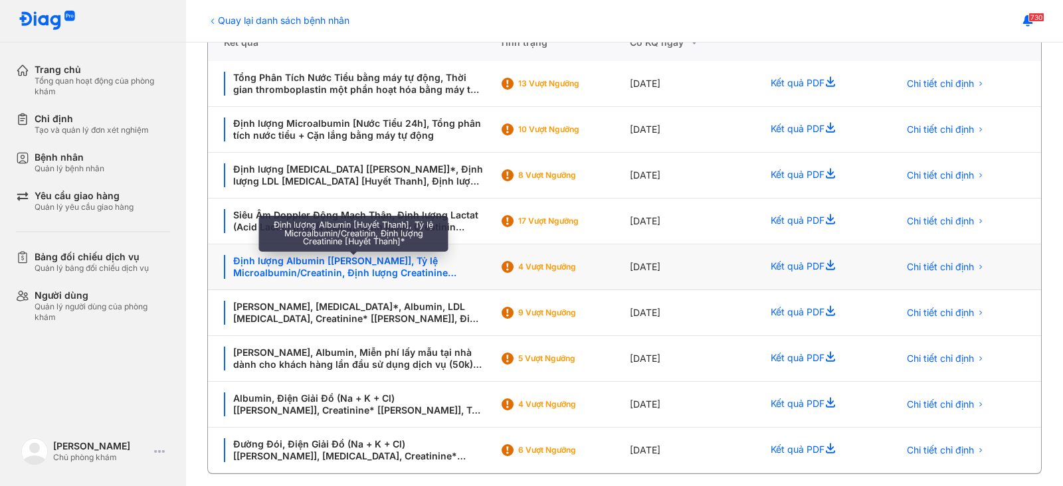
scroll to position [339, 0]
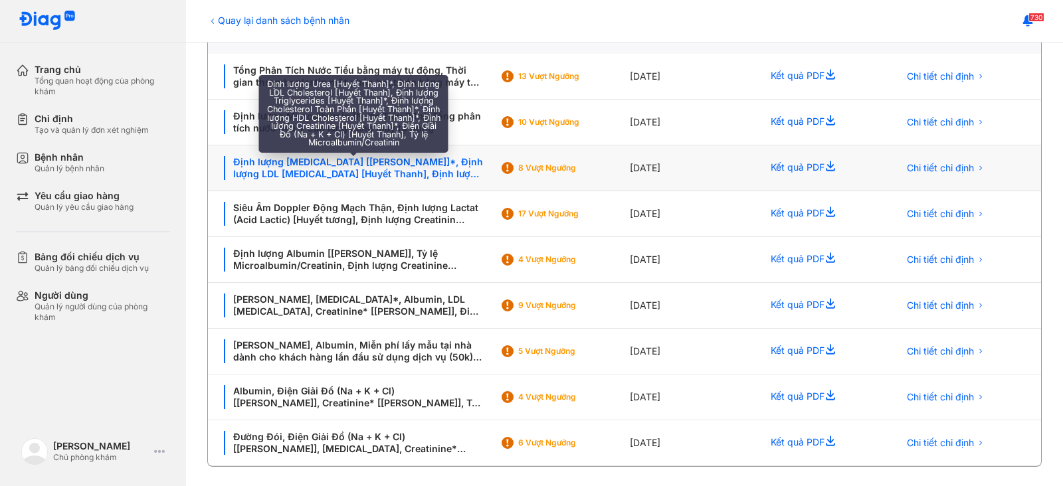
click at [369, 167] on div "Định lượng Urea [Huyết Thanh]*, Định lượng LDL Cholesterol [Huyết Thanh], Định …" at bounding box center [354, 168] width 260 height 24
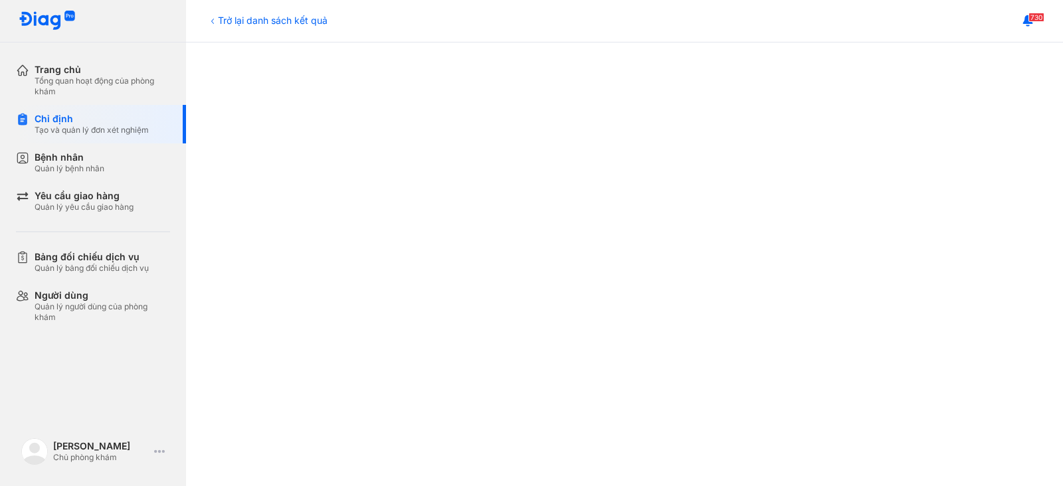
scroll to position [588, 0]
click at [251, 21] on div "Trở lại danh sách kết quả" at bounding box center [267, 20] width 120 height 14
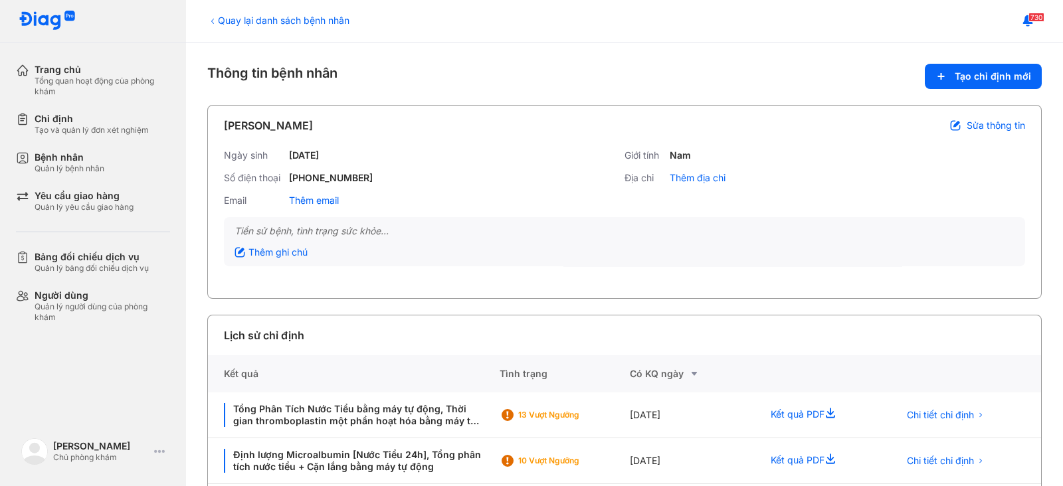
scroll to position [165, 0]
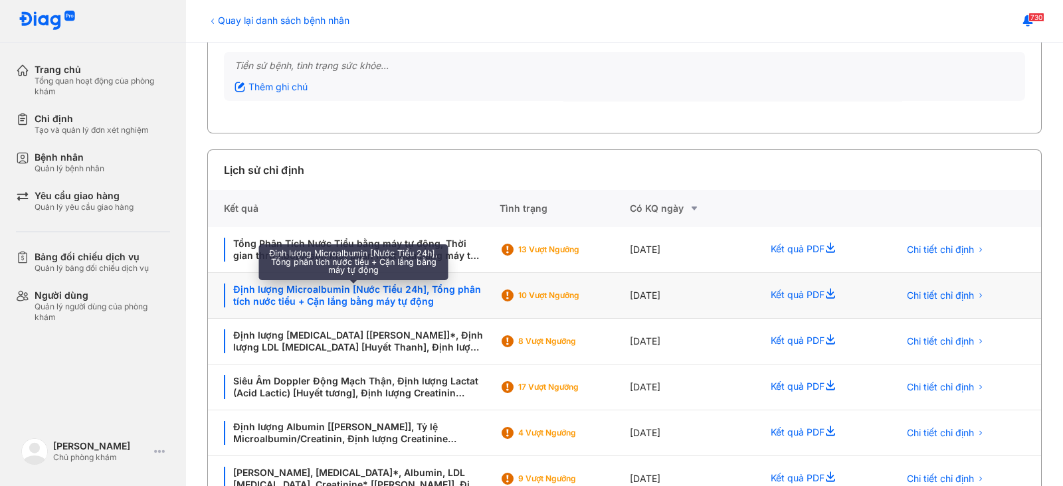
click at [390, 281] on div "Định lượng Microalbumin [Nước Tiểu 24h], Tổng phân tích nước tiểu + Cặn lắng bằ…" at bounding box center [354, 296] width 292 height 46
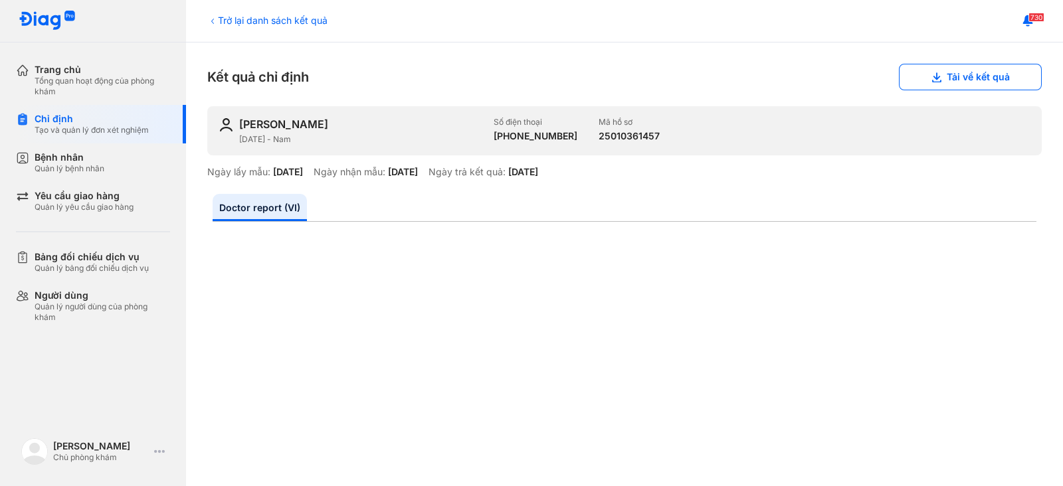
click at [264, 20] on div "Trở lại danh sách kết quả" at bounding box center [267, 20] width 120 height 14
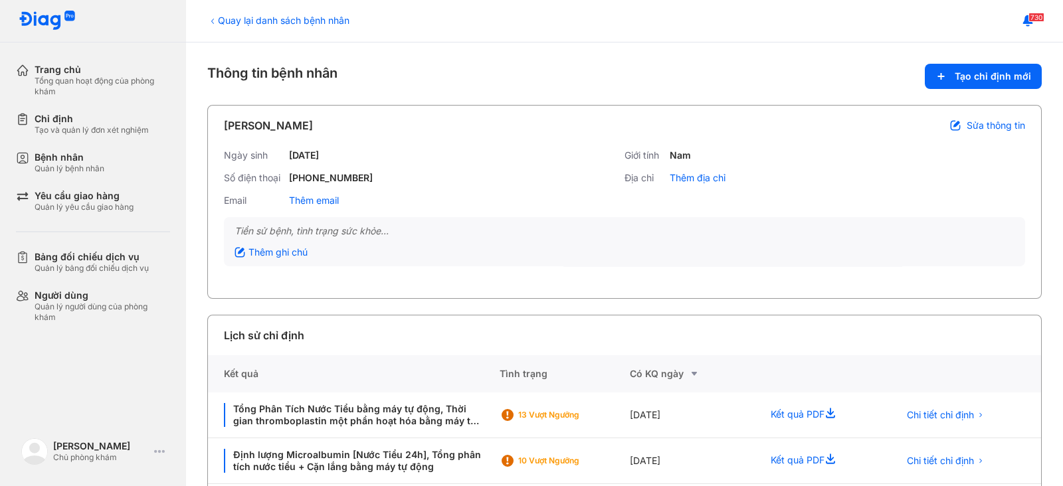
scroll to position [165, 0]
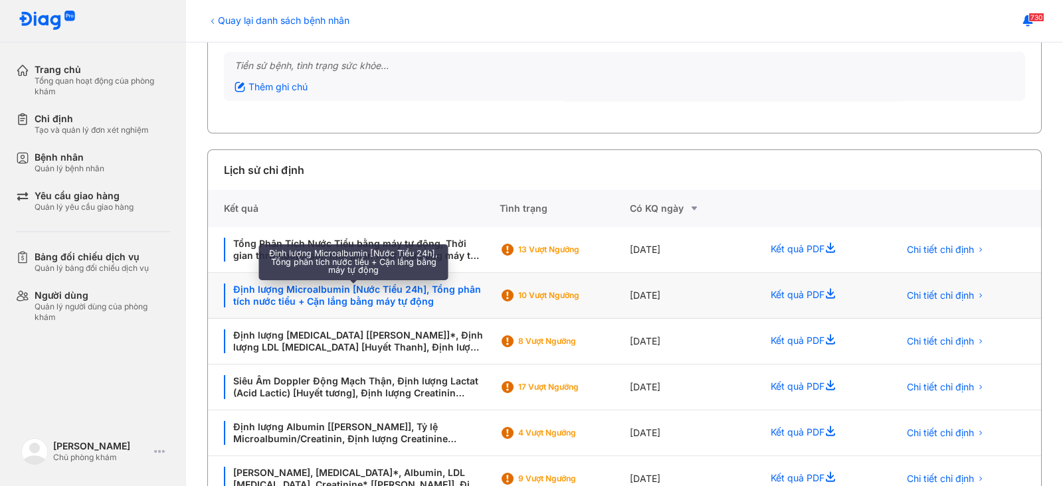
click at [416, 297] on div "Định lượng Microalbumin [Nước Tiểu 24h], Tổng phân tích nước tiểu + Cặn lắng bằ…" at bounding box center [354, 296] width 260 height 24
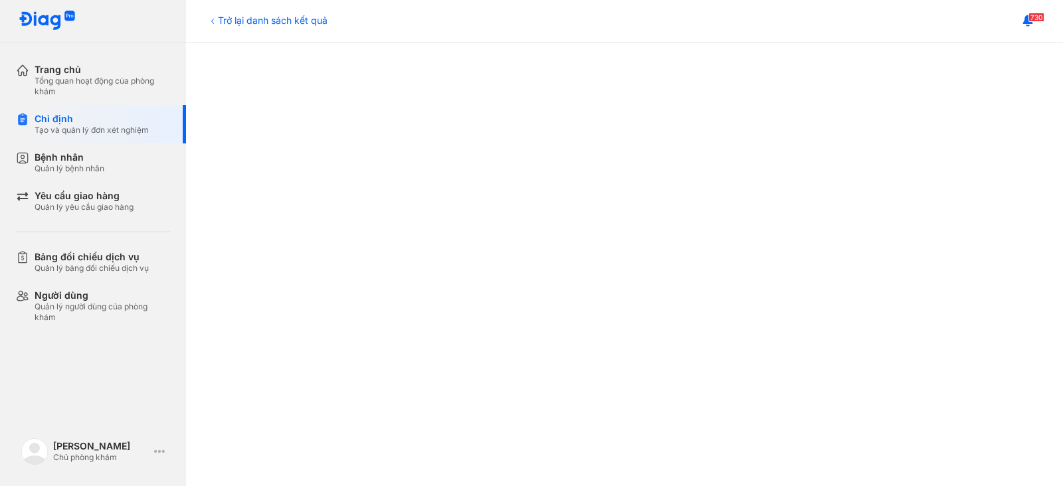
scroll to position [82, 0]
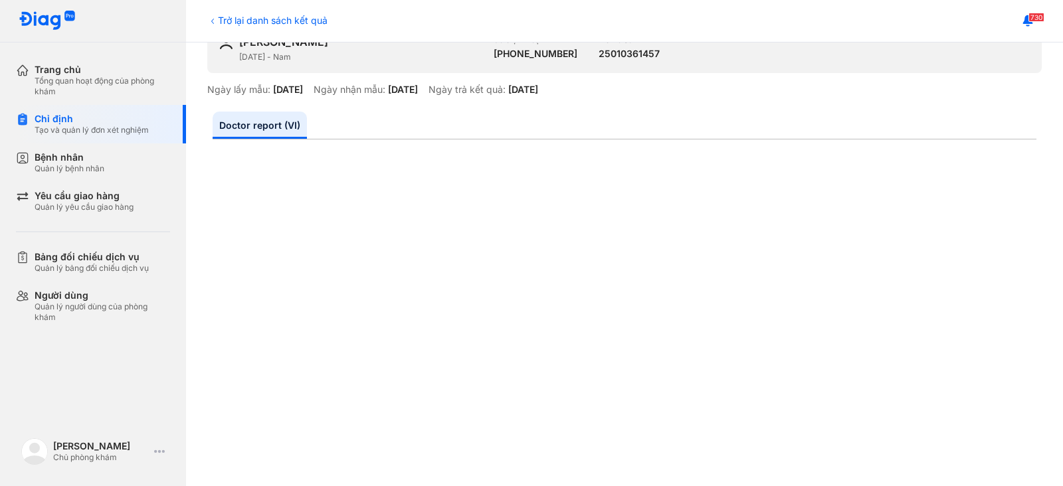
click at [268, 23] on div "Trở lại danh sách kết quả" at bounding box center [267, 20] width 120 height 14
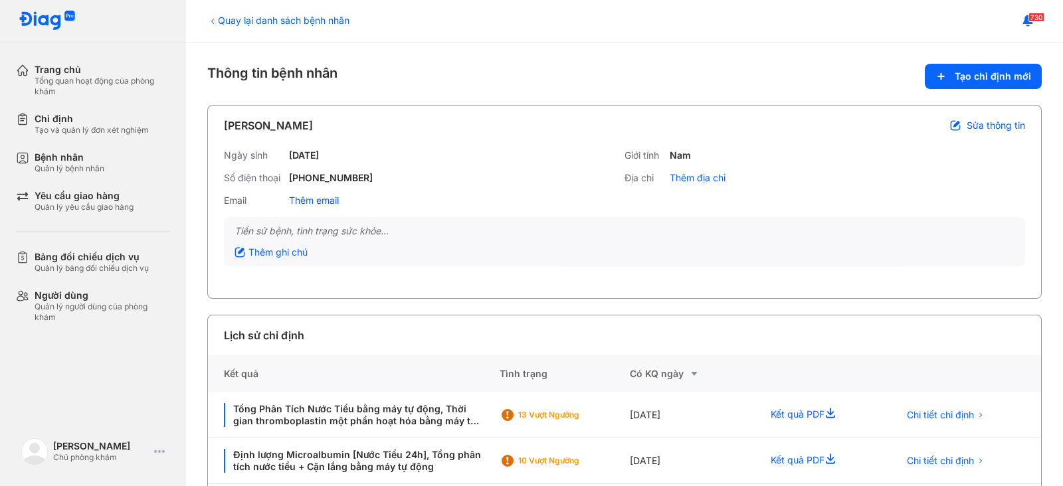
scroll to position [339, 0]
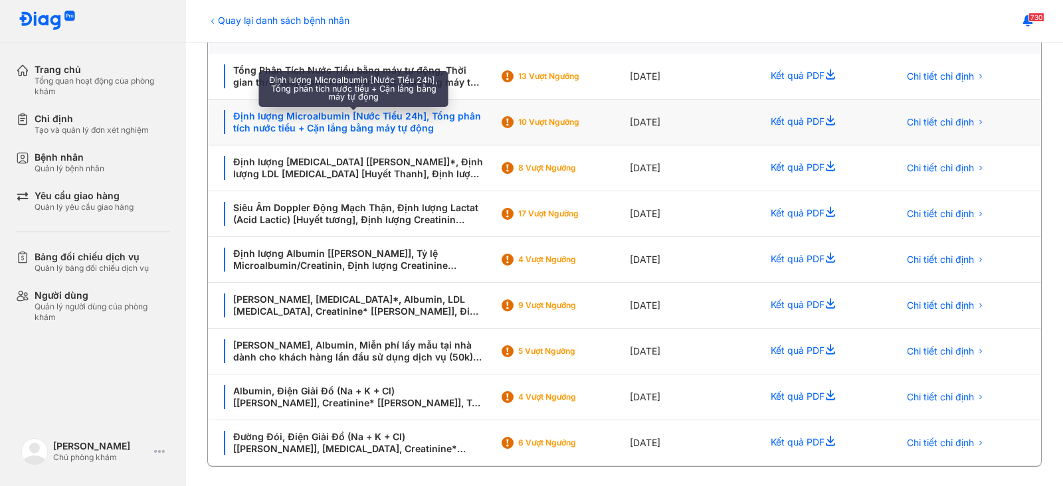
click at [316, 126] on div "Định lượng Microalbumin [Nước Tiểu 24h], Tổng phân tích nước tiểu + Cặn lắng bằ…" at bounding box center [354, 122] width 260 height 24
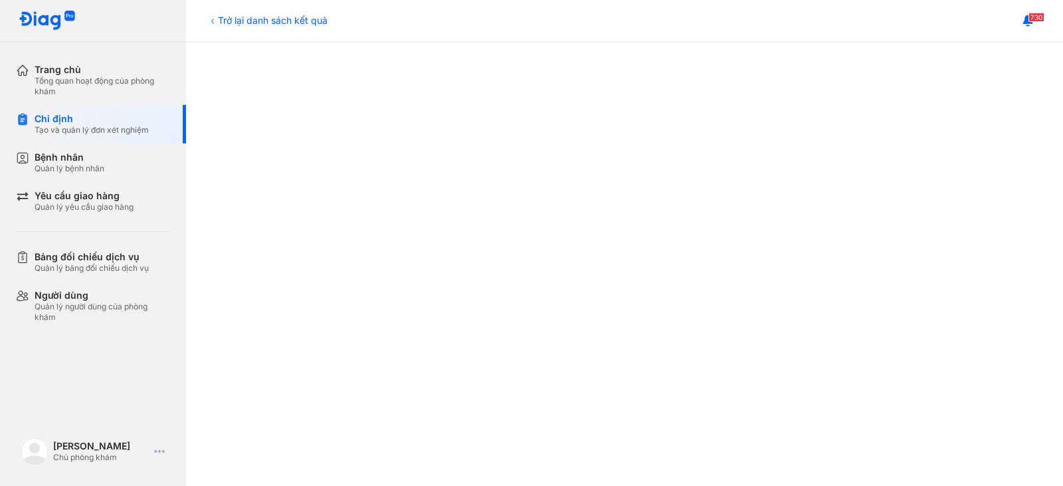
scroll to position [581, 0]
click at [270, 20] on div "Trở lại danh sách kết quả" at bounding box center [267, 20] width 120 height 14
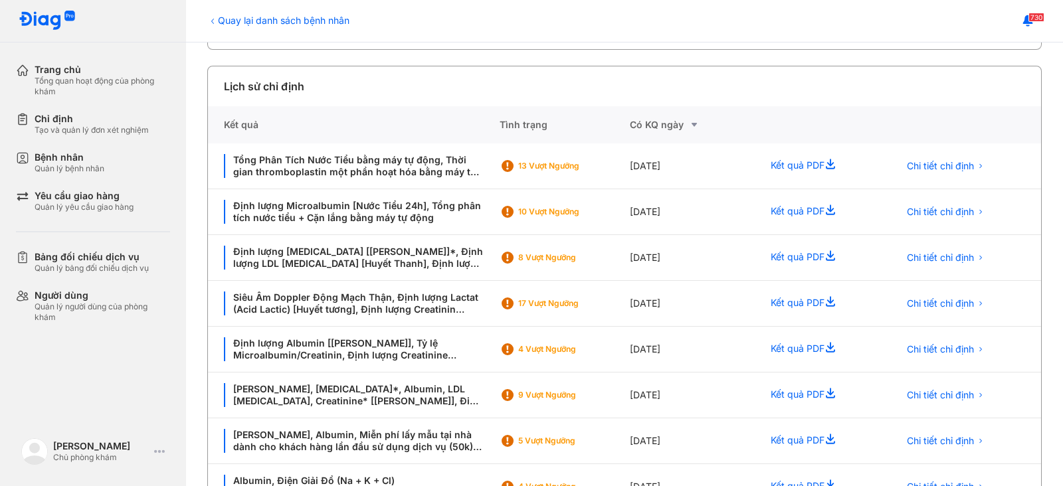
scroll to position [331, 0]
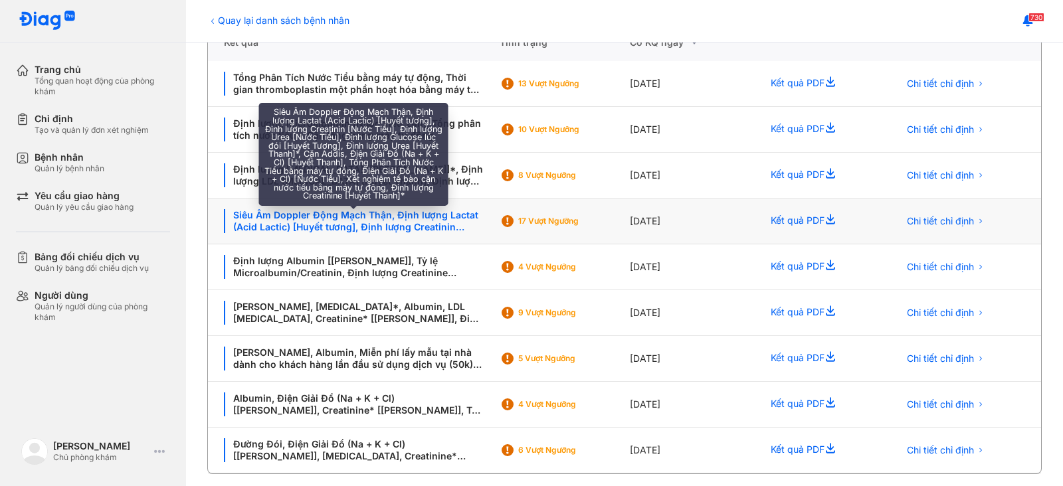
click at [395, 211] on div "Siêu Âm Doppler Động Mạch Thận, Định lượng Lactat (Acid Lactic) [Huyết tương], …" at bounding box center [354, 221] width 260 height 24
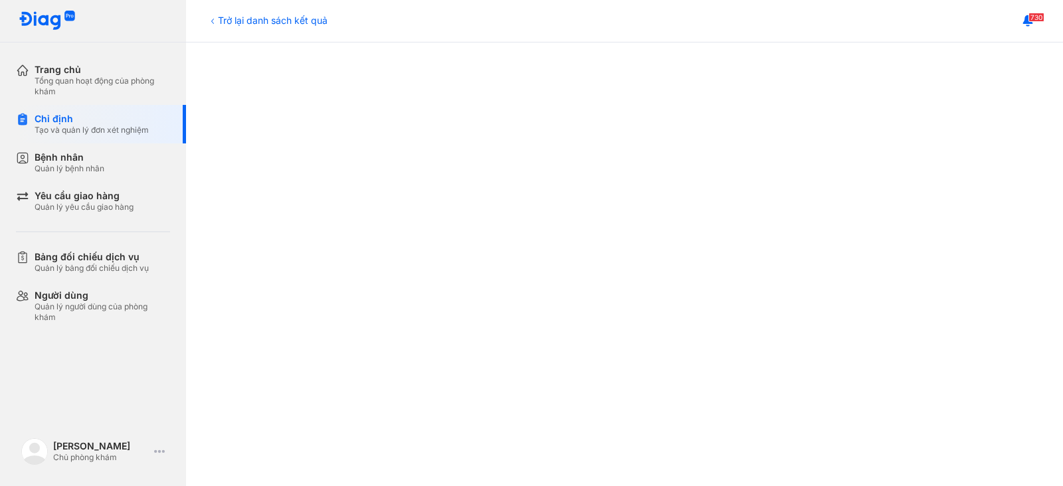
scroll to position [664, 0]
